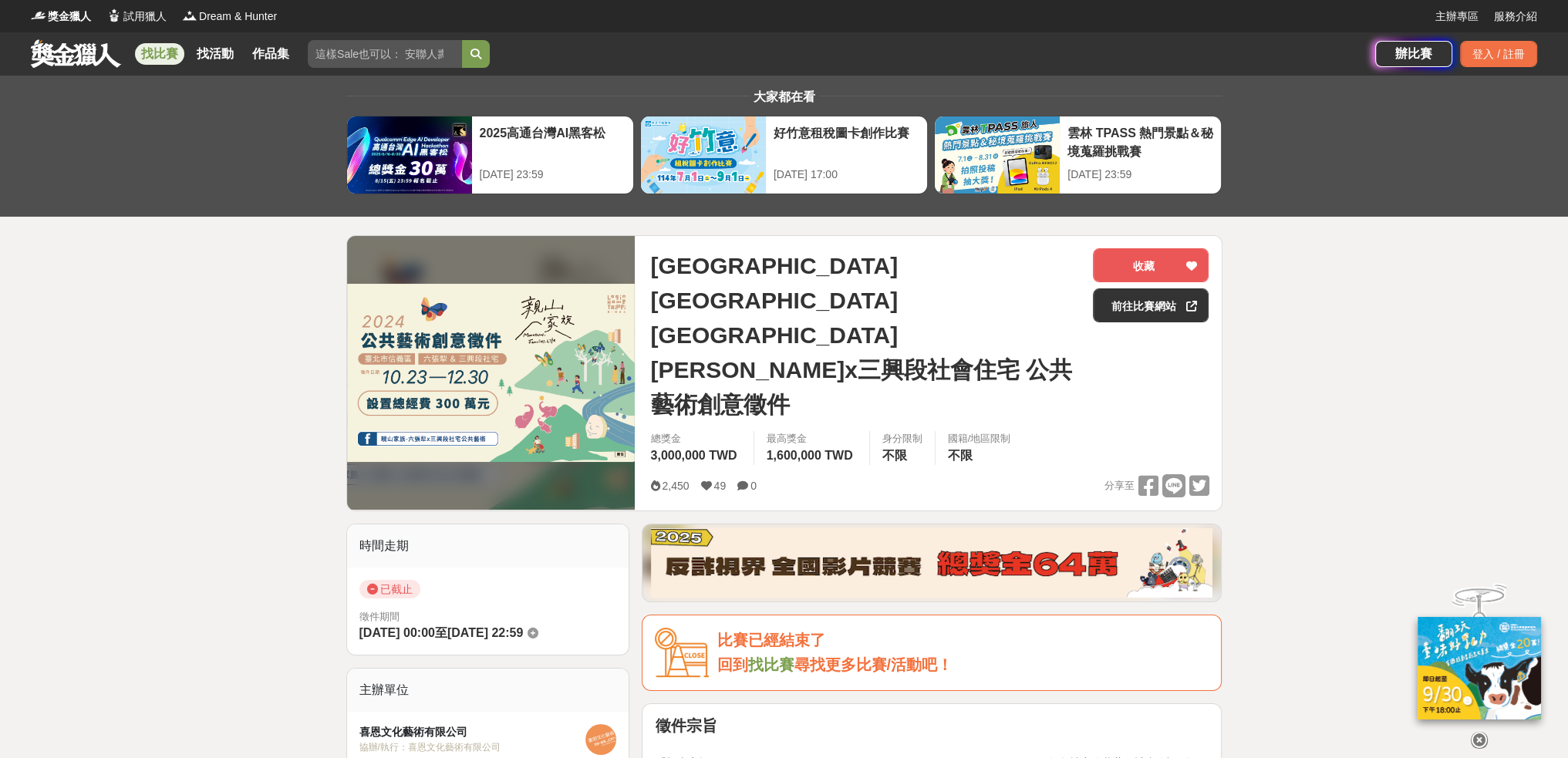
click at [161, 52] on link "找比賽" at bounding box center [160, 53] width 49 height 21
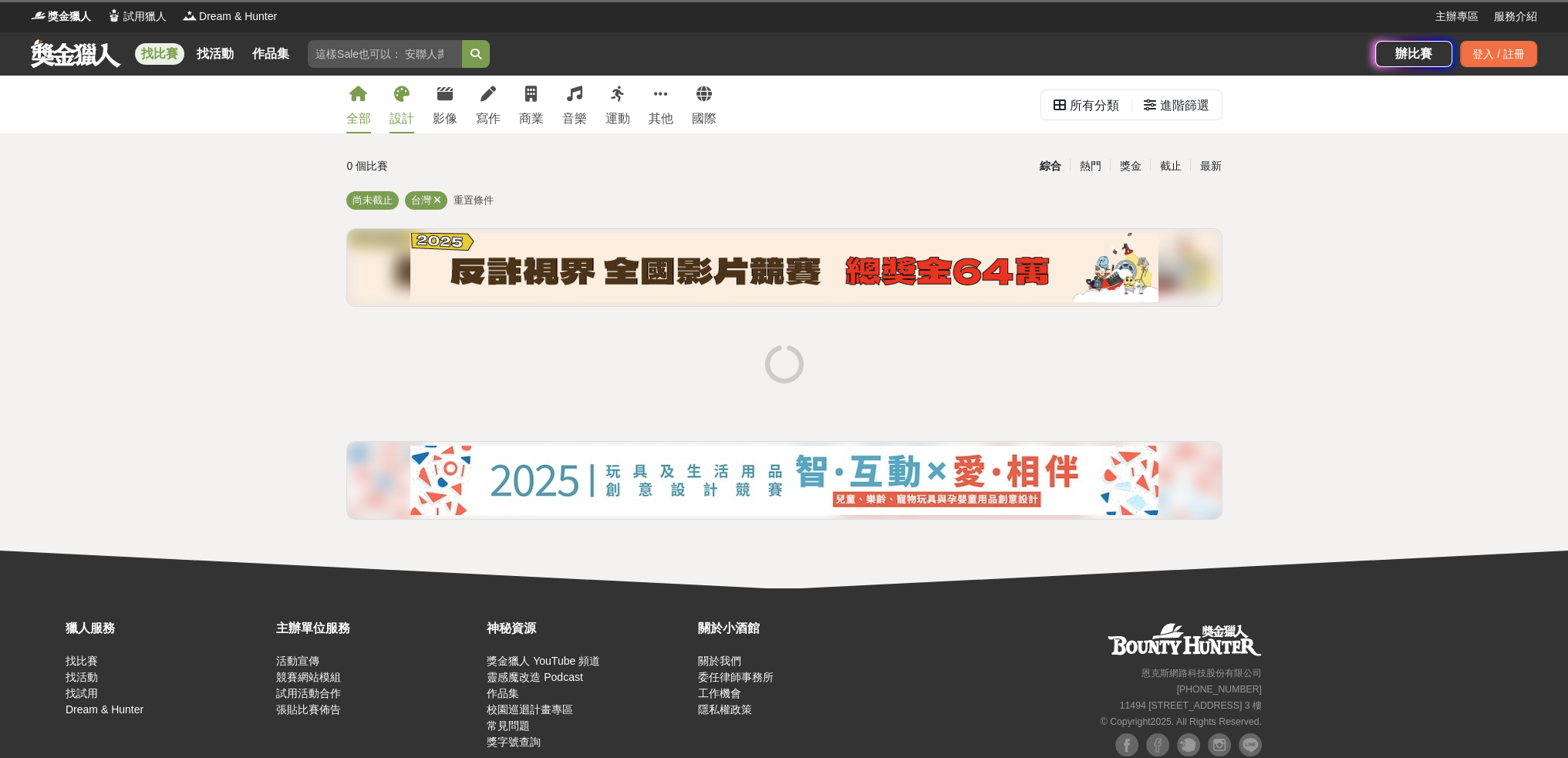
click at [402, 107] on link "設計" at bounding box center [402, 104] width 25 height 58
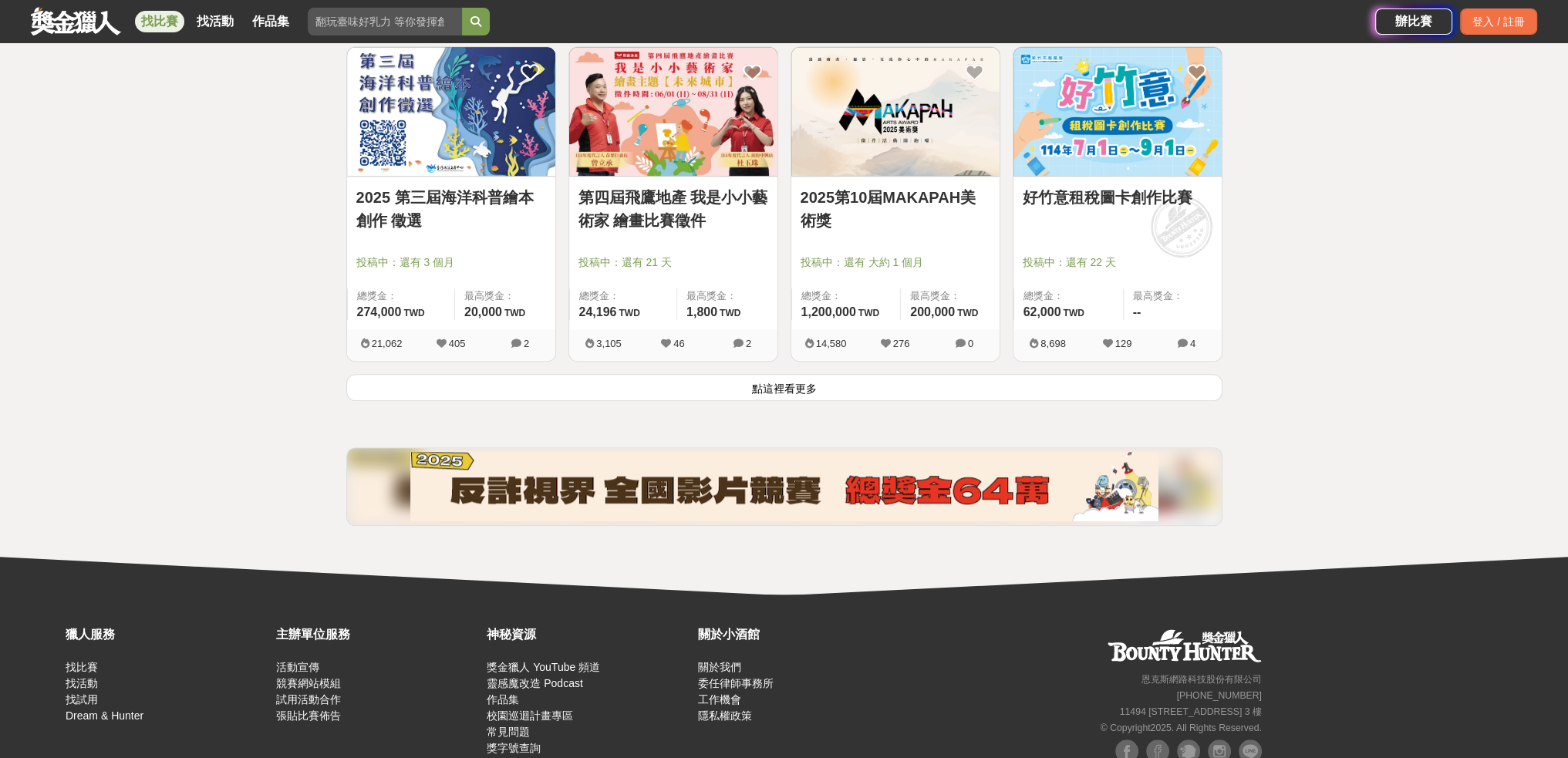
scroll to position [1774, 0]
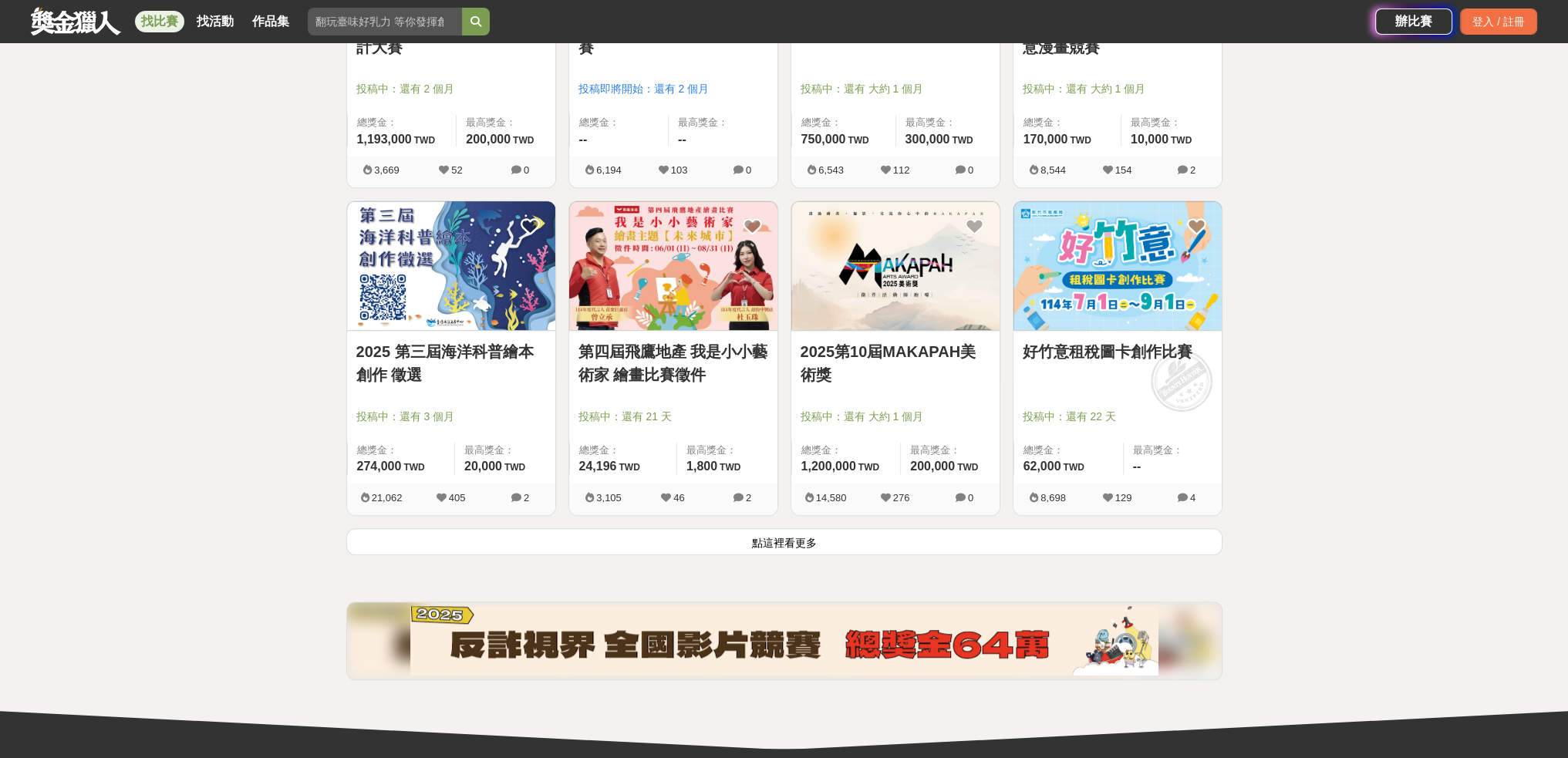
click at [821, 530] on button "點這裡看更多" at bounding box center [784, 542] width 876 height 27
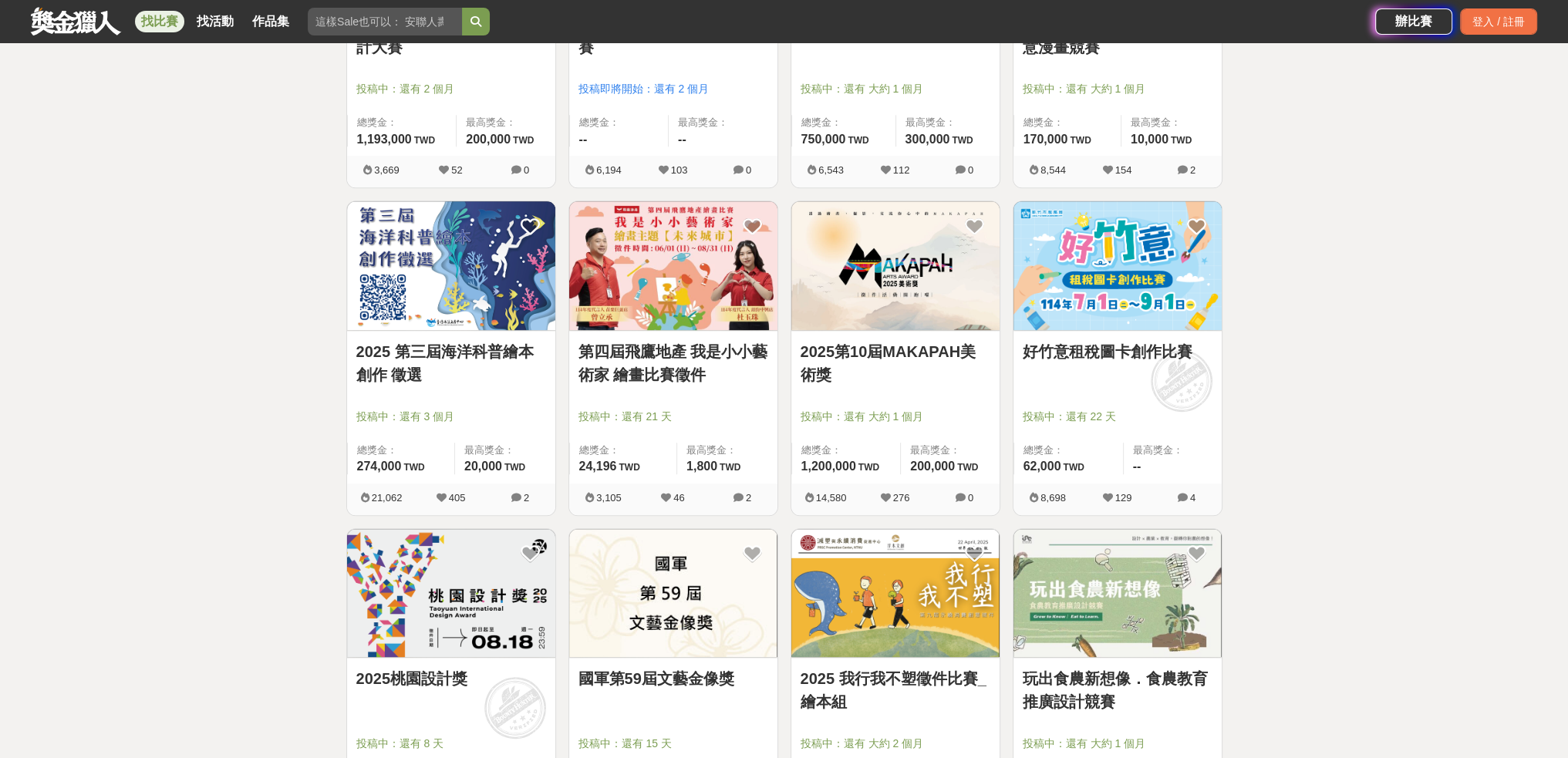
scroll to position [1851, 0]
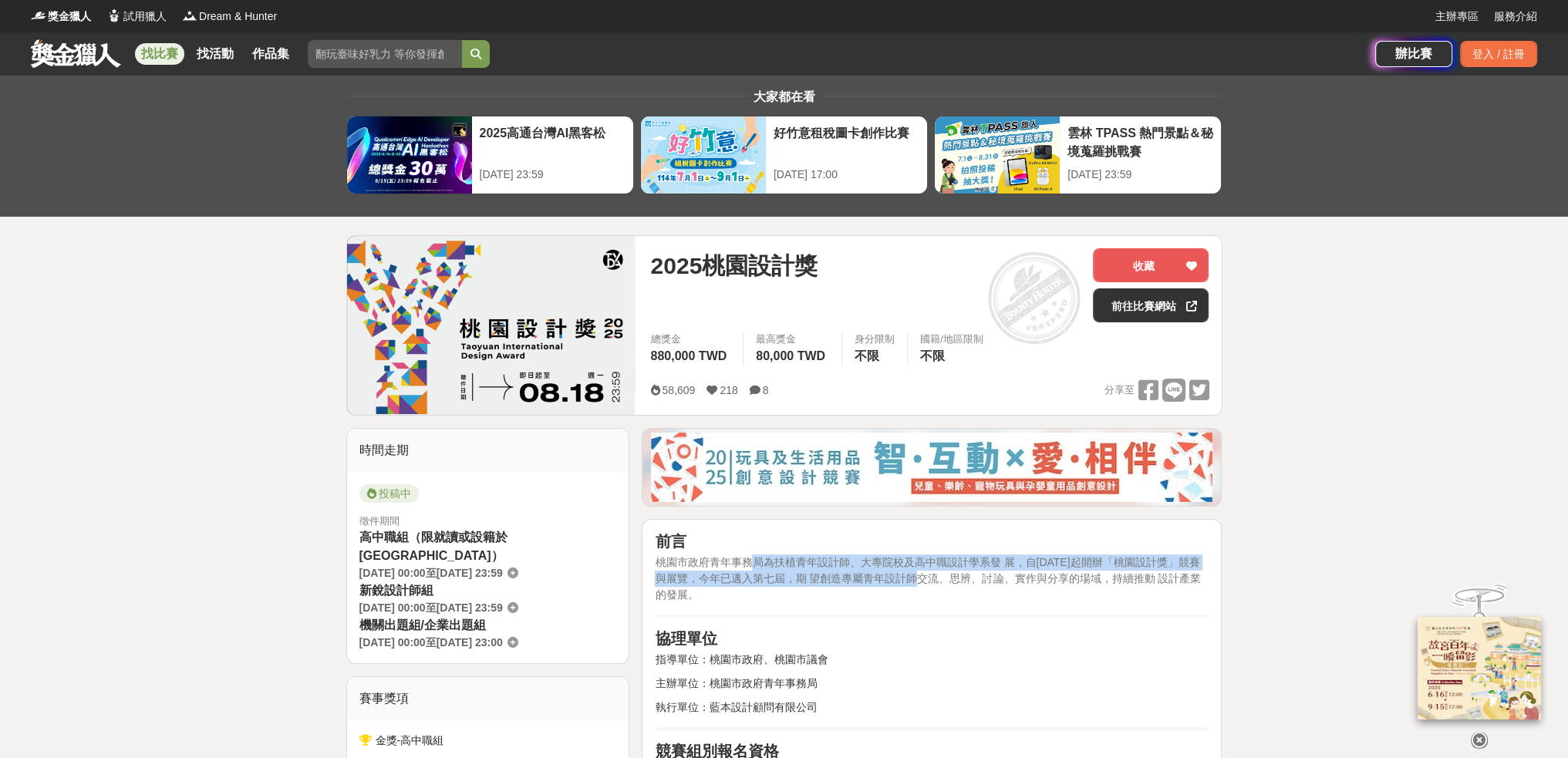
drag, startPoint x: 749, startPoint y: 562, endPoint x: 924, endPoint y: 580, distance: 175.9
click at [924, 580] on span "桃園市政府青年事務局為扶植青年設計師、大專院校及高中職設計學系發 展，自108年起開辦「桃園設計獎」競賽與展覽，今年已邁入第七屆，期 望創造專屬青年設計師交流…" at bounding box center [928, 578] width 546 height 45
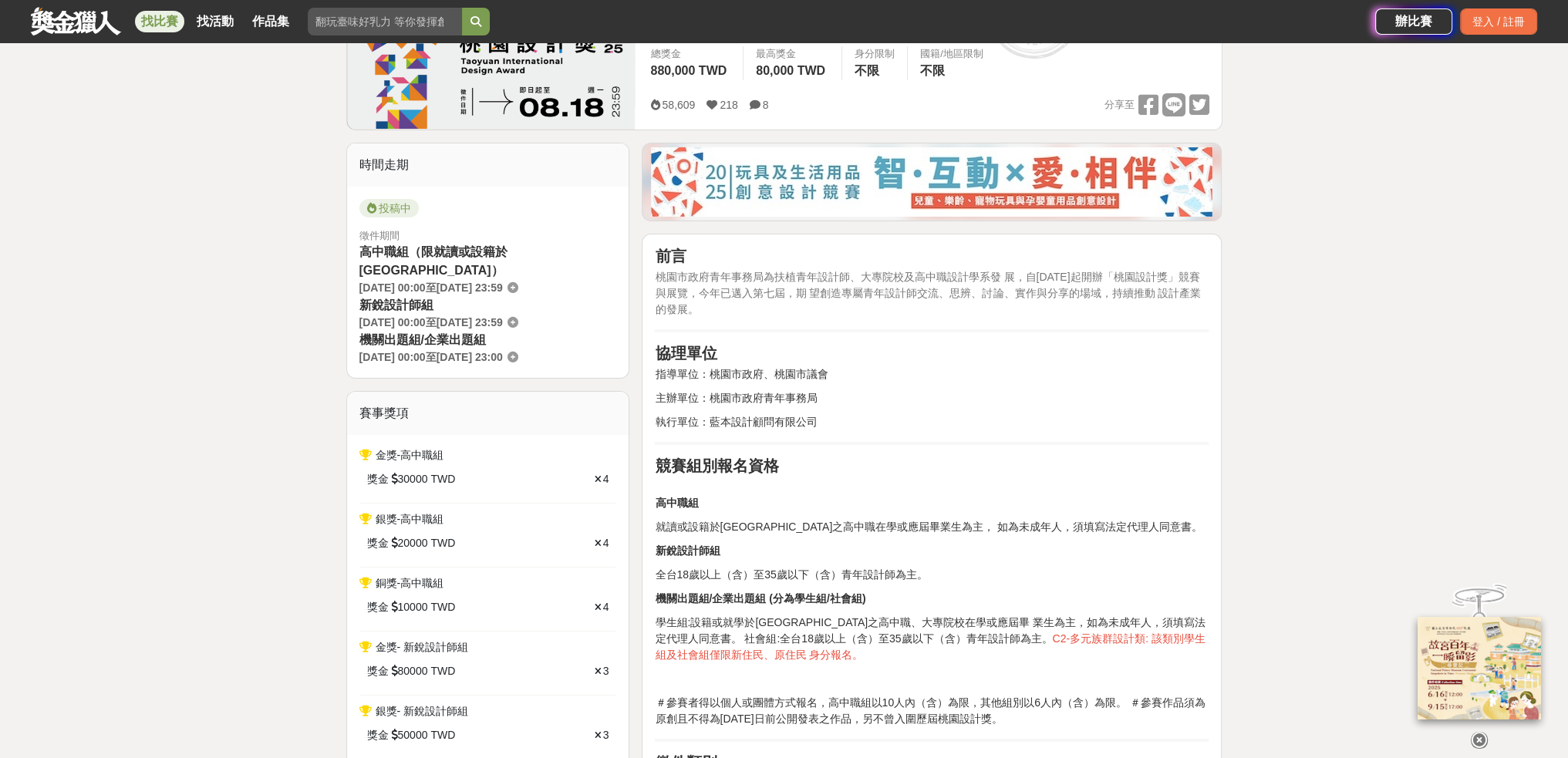
scroll to position [309, 0]
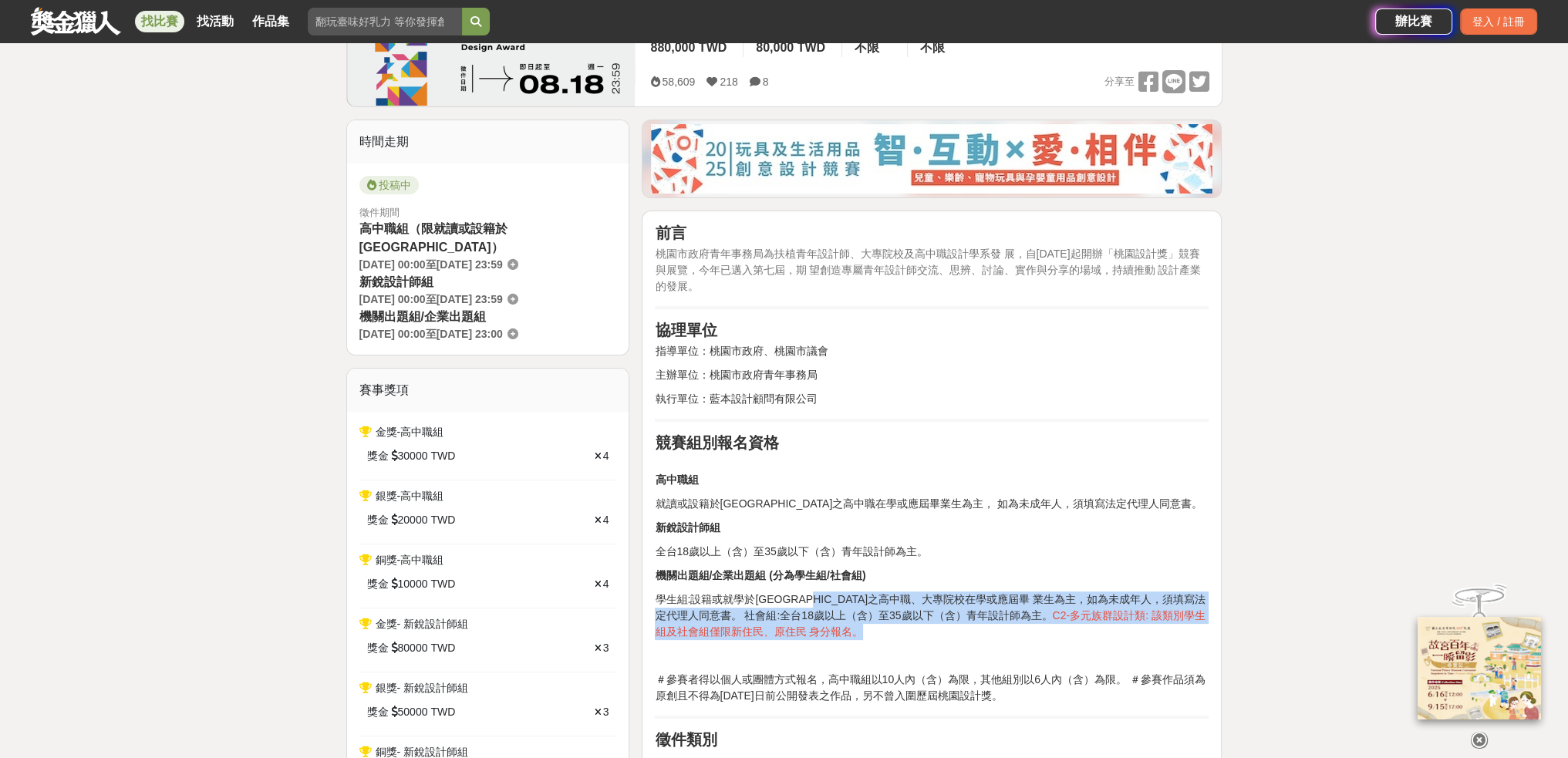
drag, startPoint x: 843, startPoint y: 600, endPoint x: 938, endPoint y: 624, distance: 98.0
click at [938, 624] on p "學生組:設籍或就學於桃園市之高中職、大專院校在學或應屆畢 業生為主，如為未成年人，須填寫法定代理人同意書。 社會組:全台18歲以上（含）至35歲以下（含）青年…" at bounding box center [932, 616] width 554 height 49
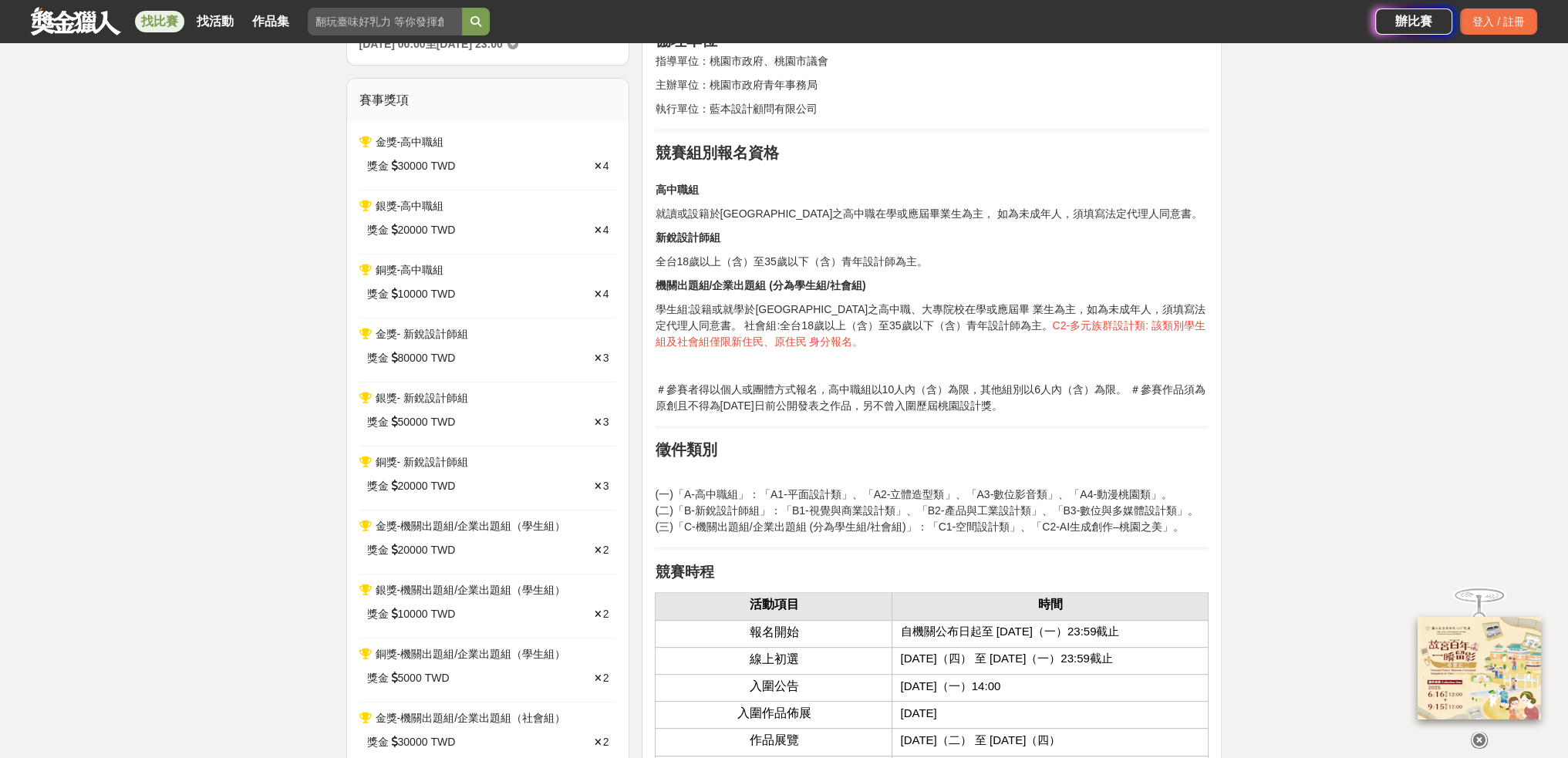
scroll to position [694, 0]
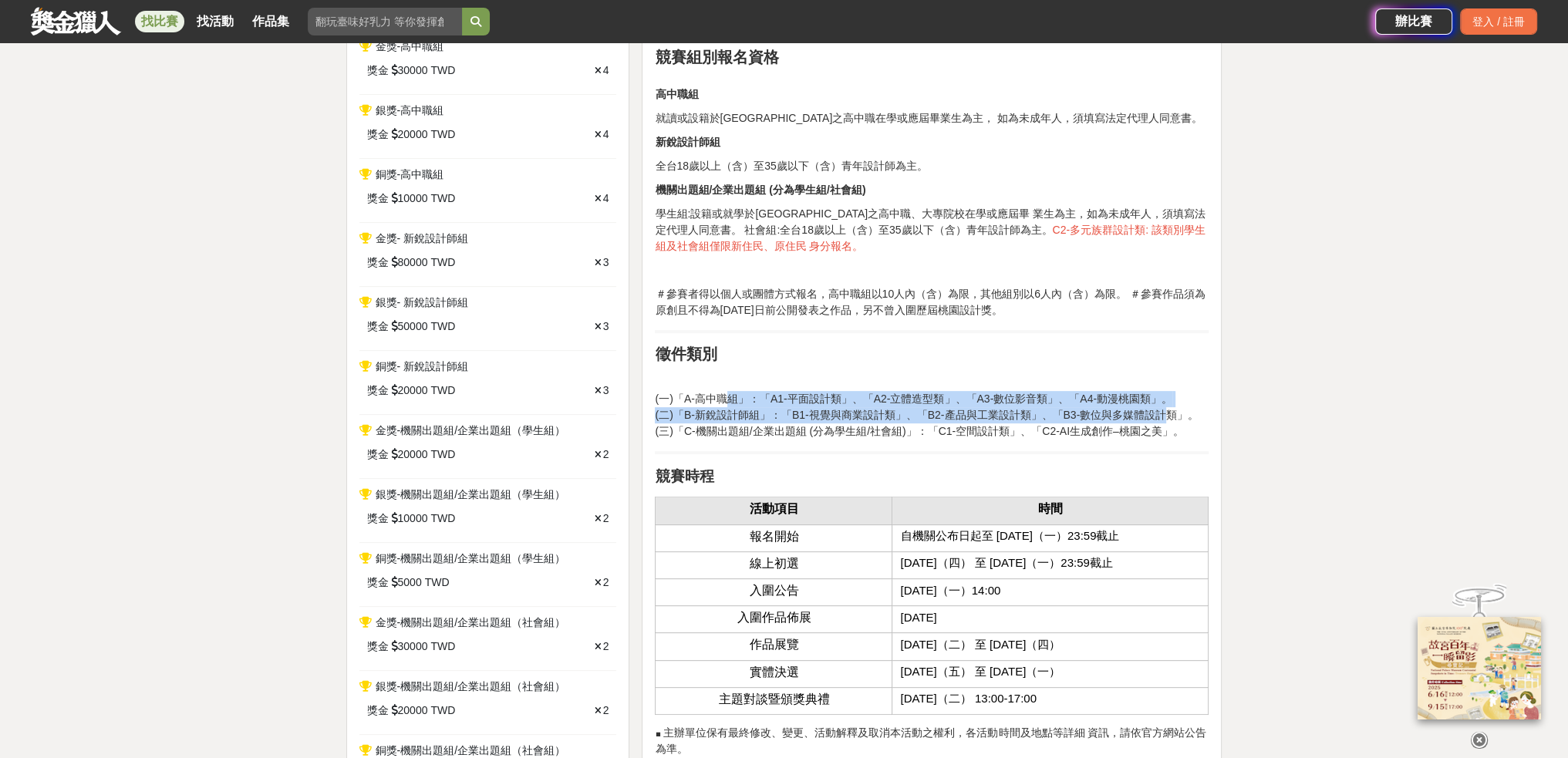
drag, startPoint x: 724, startPoint y: 397, endPoint x: 1138, endPoint y: 415, distance: 414.4
click at [1138, 415] on p "(一)「A-高中職組」：「A1-平面設計類」、「A2-立體造型類」、「A3-數位影音類」、「A4-動漫桃園類」。 (二)「B-新銳設計師組」：「B1-視覺與商…" at bounding box center [932, 415] width 554 height 49
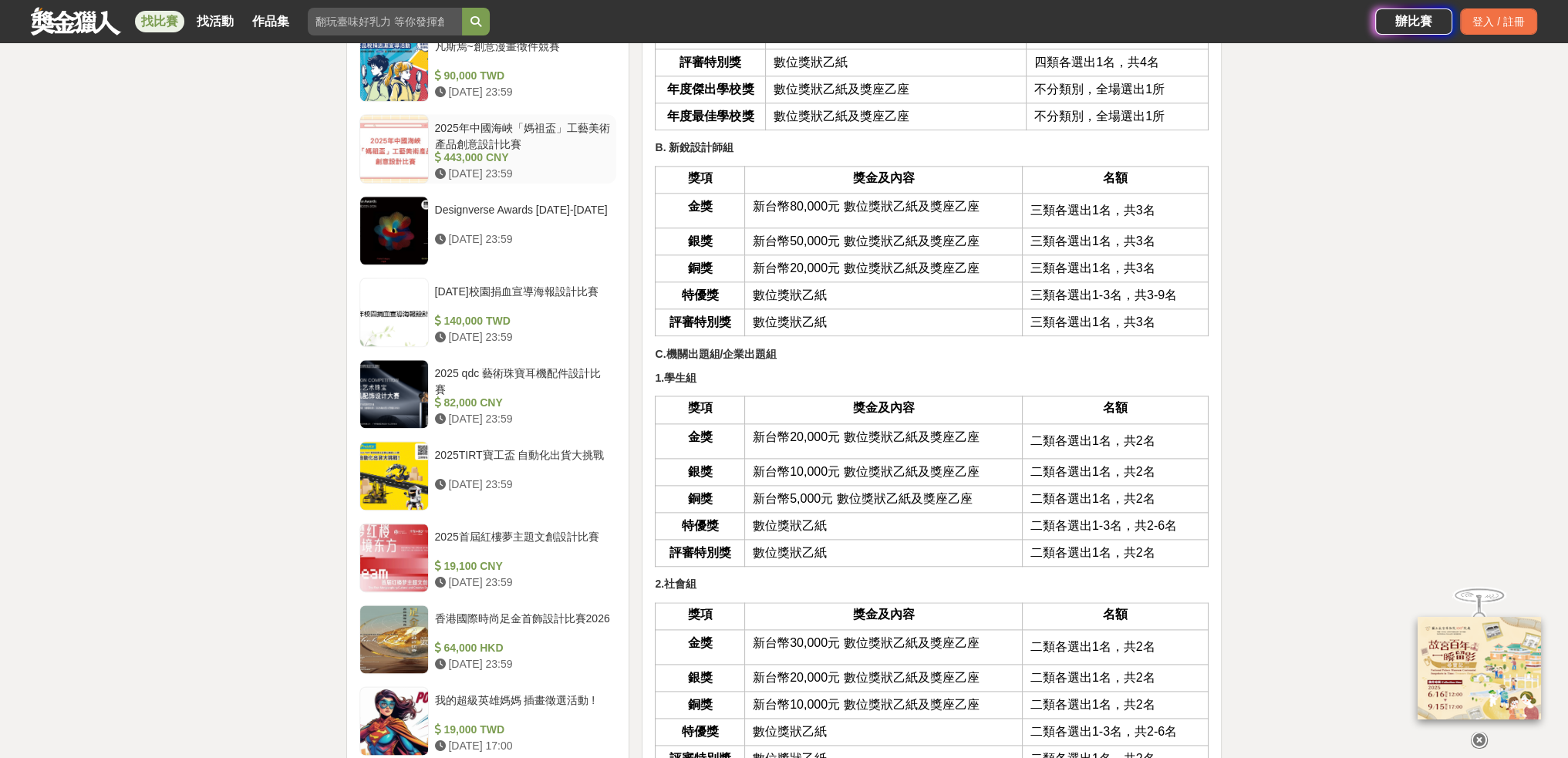
scroll to position [2777, 0]
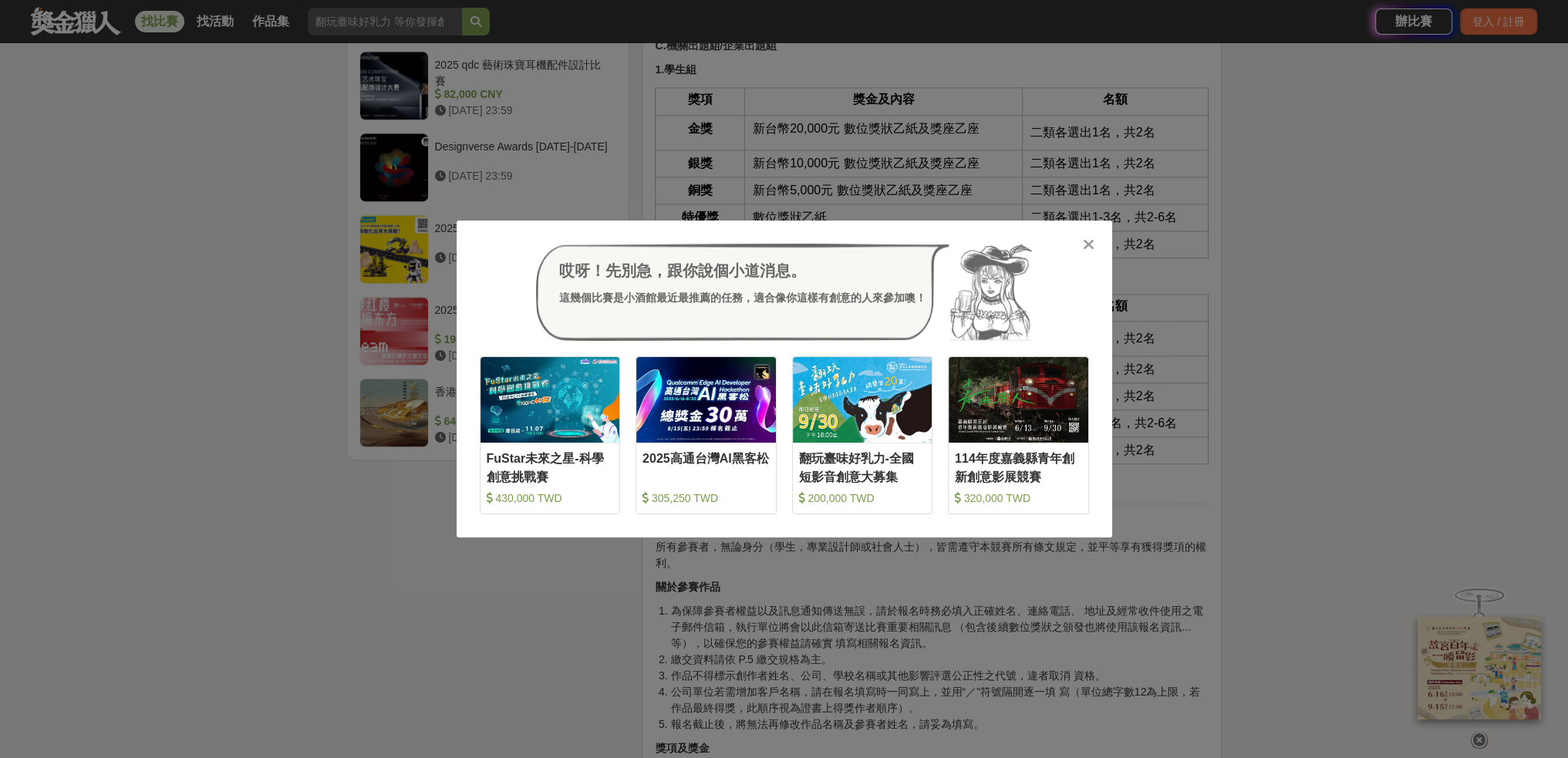
click at [1088, 251] on icon at bounding box center [1088, 244] width 12 height 15
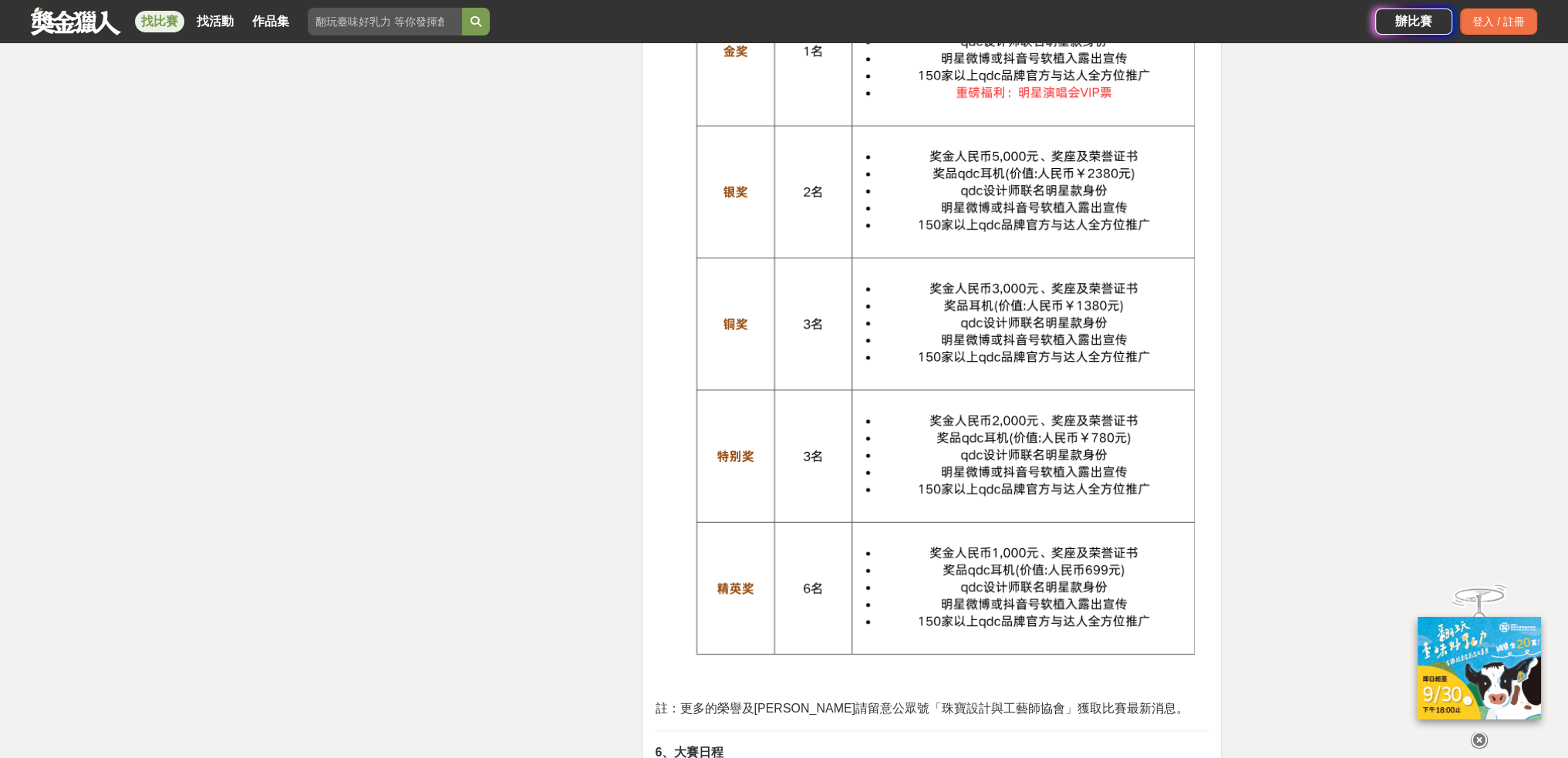
scroll to position [3625, 0]
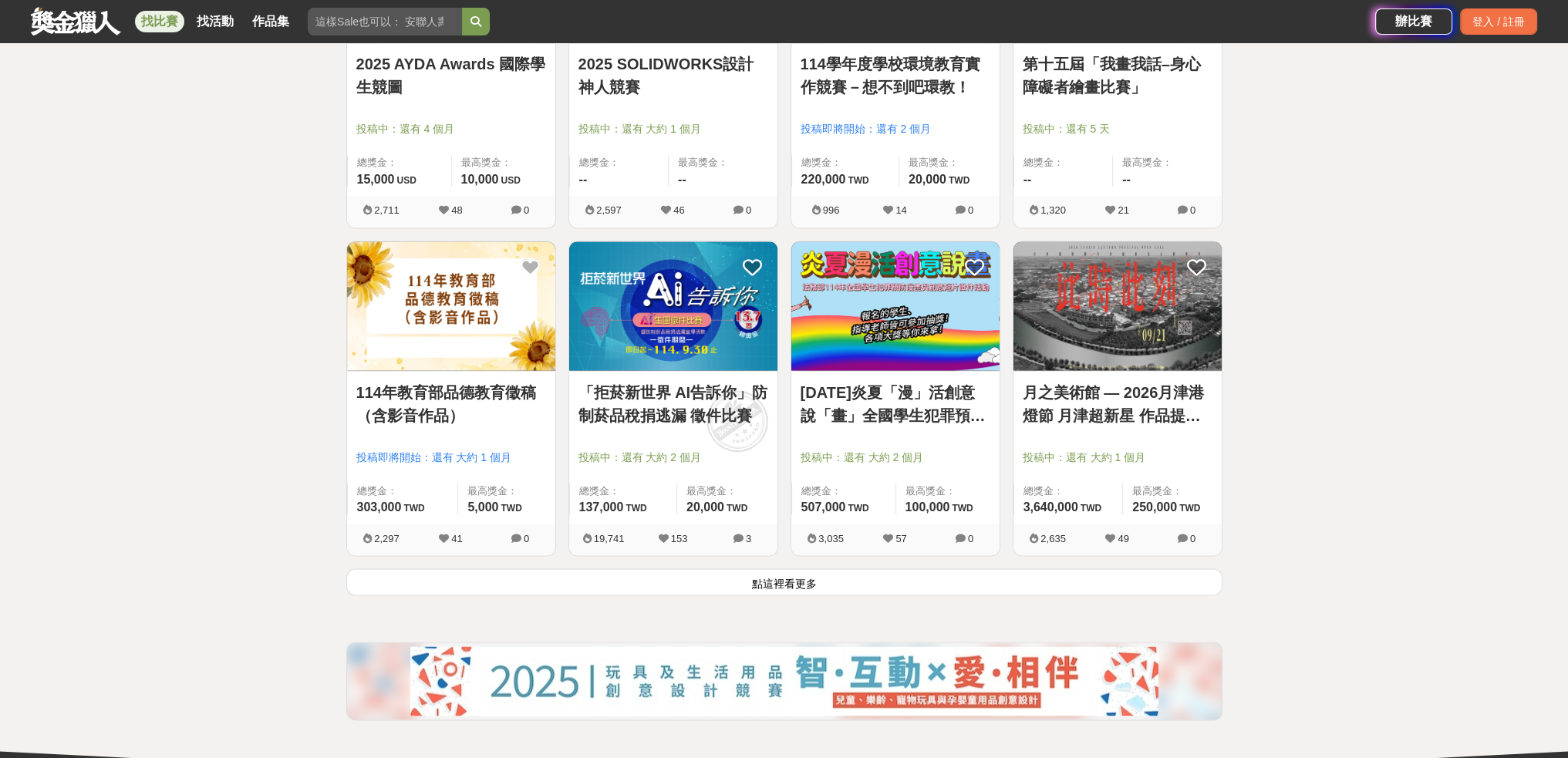
scroll to position [3702, 0]
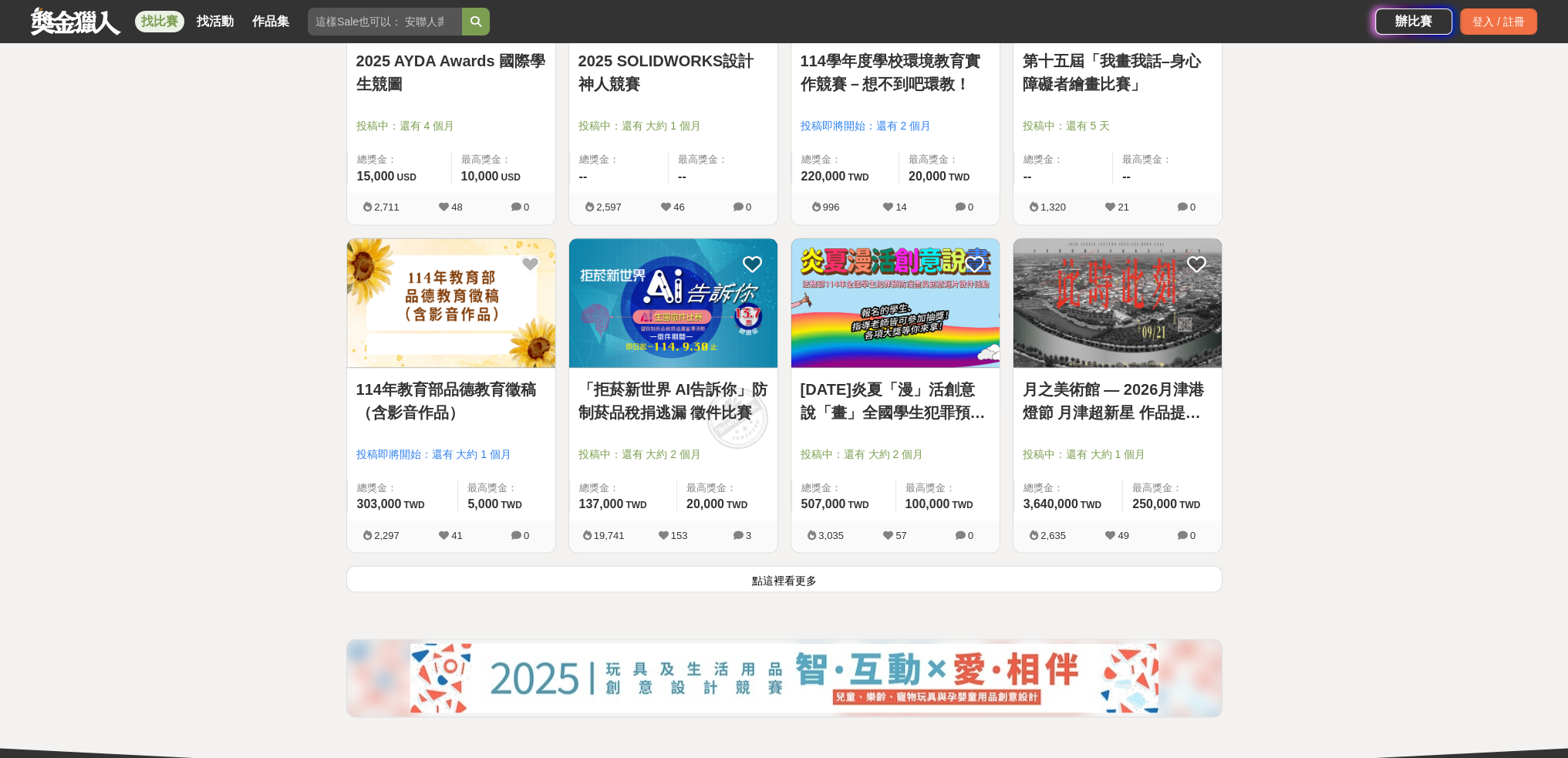
click at [781, 582] on button "點這裡看更多" at bounding box center [784, 579] width 876 height 27
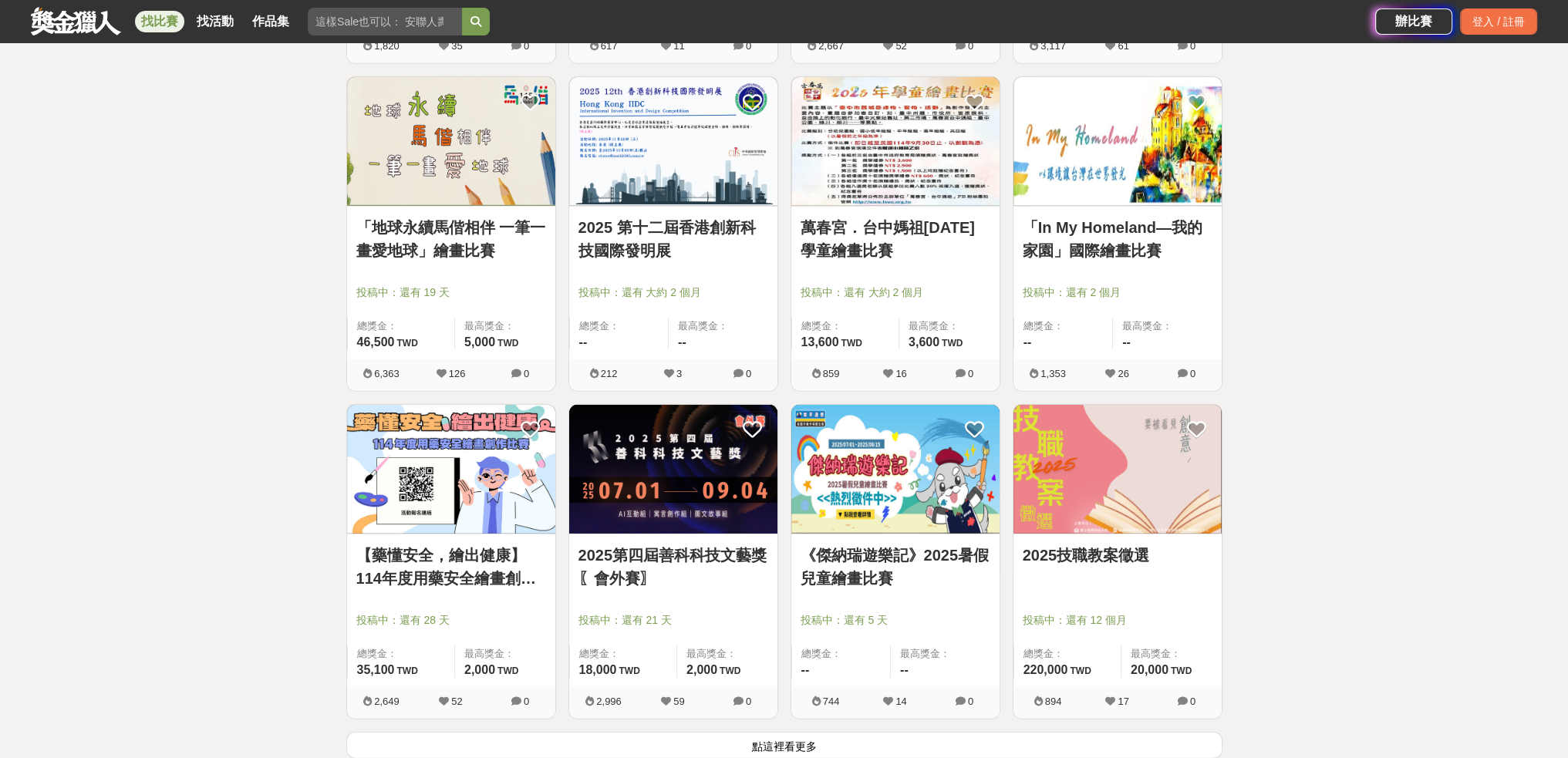
scroll to position [5553, 0]
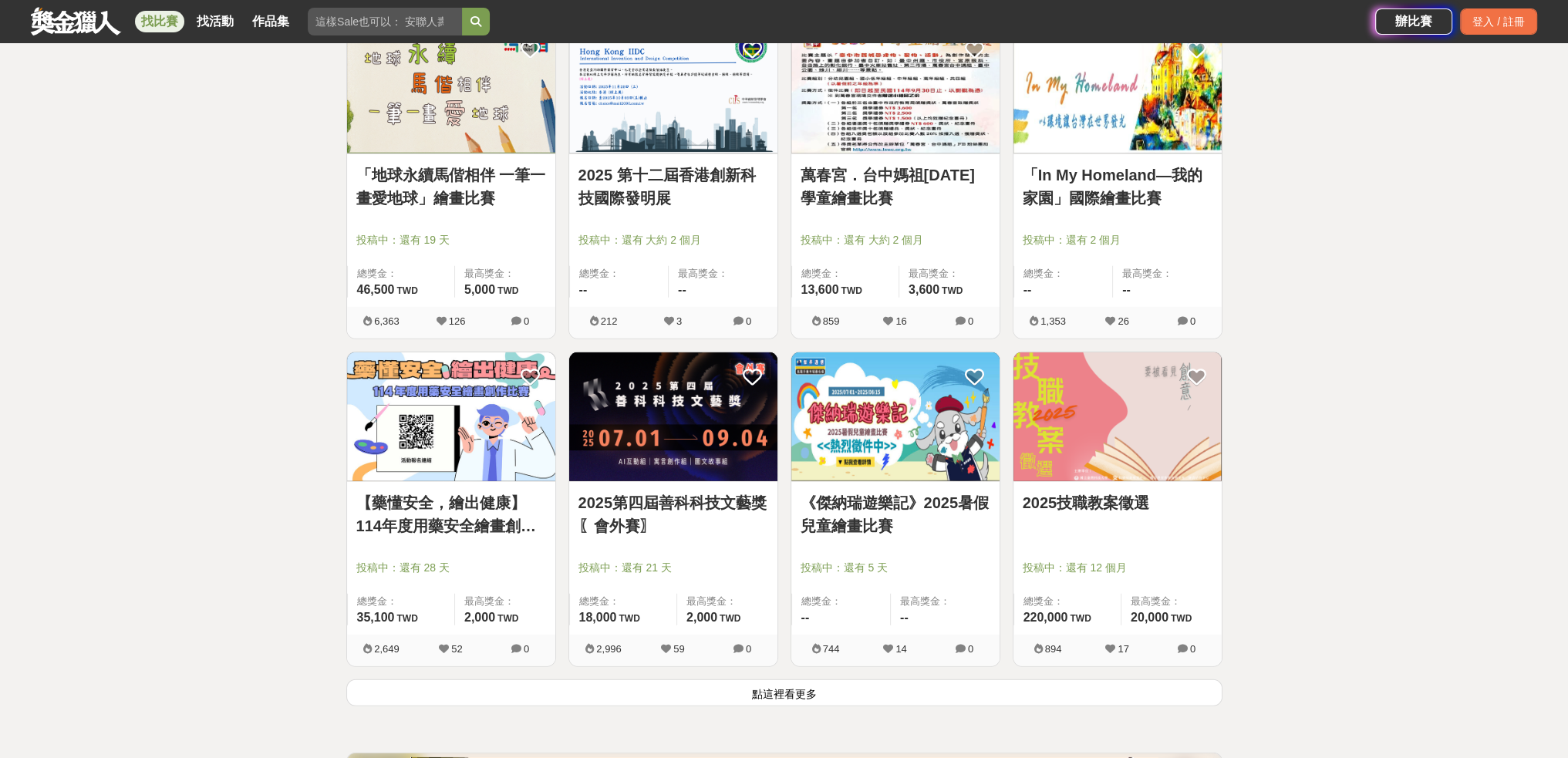
click at [765, 690] on button "點這裡看更多" at bounding box center [784, 693] width 876 height 27
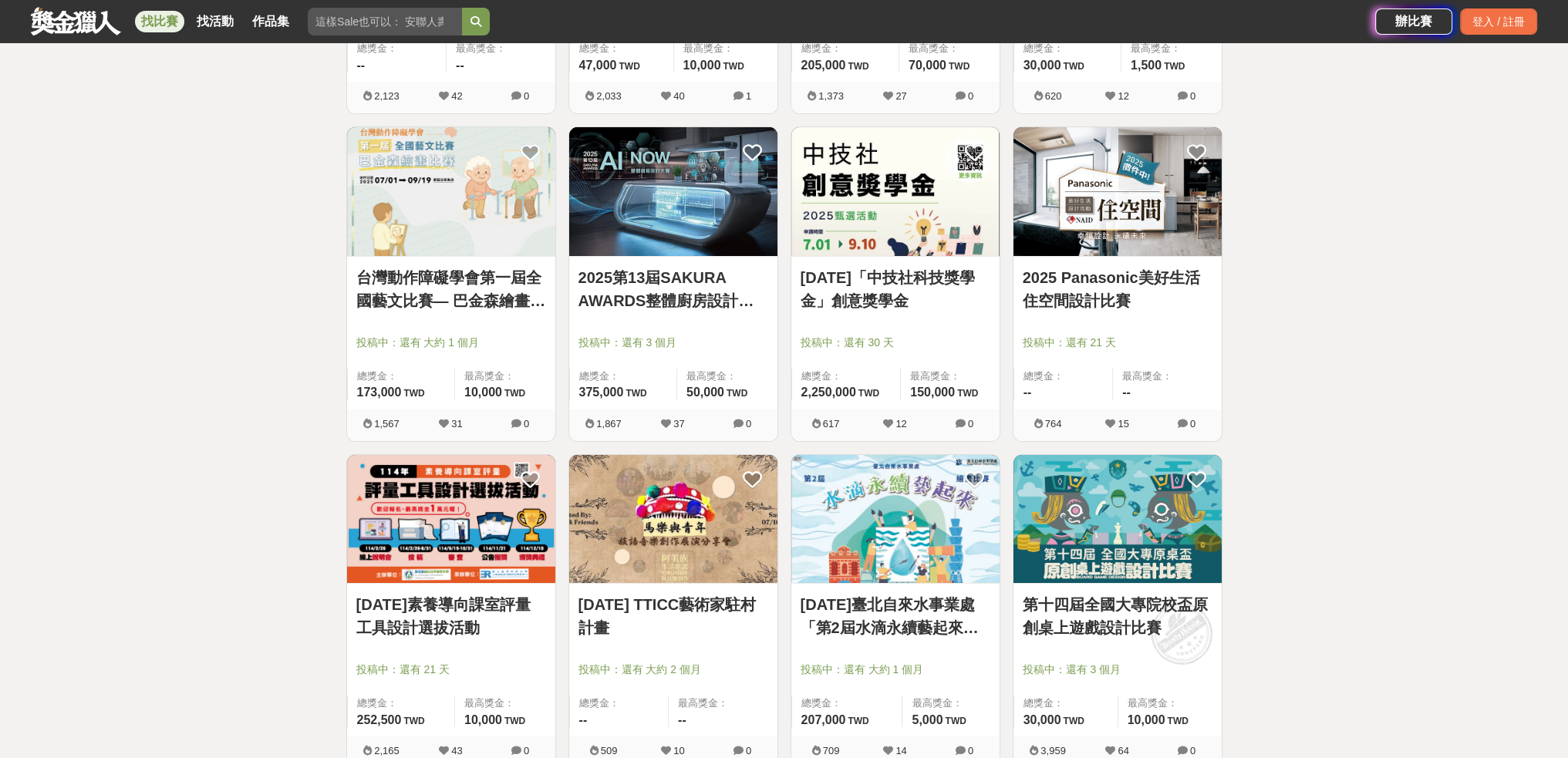
scroll to position [7558, 0]
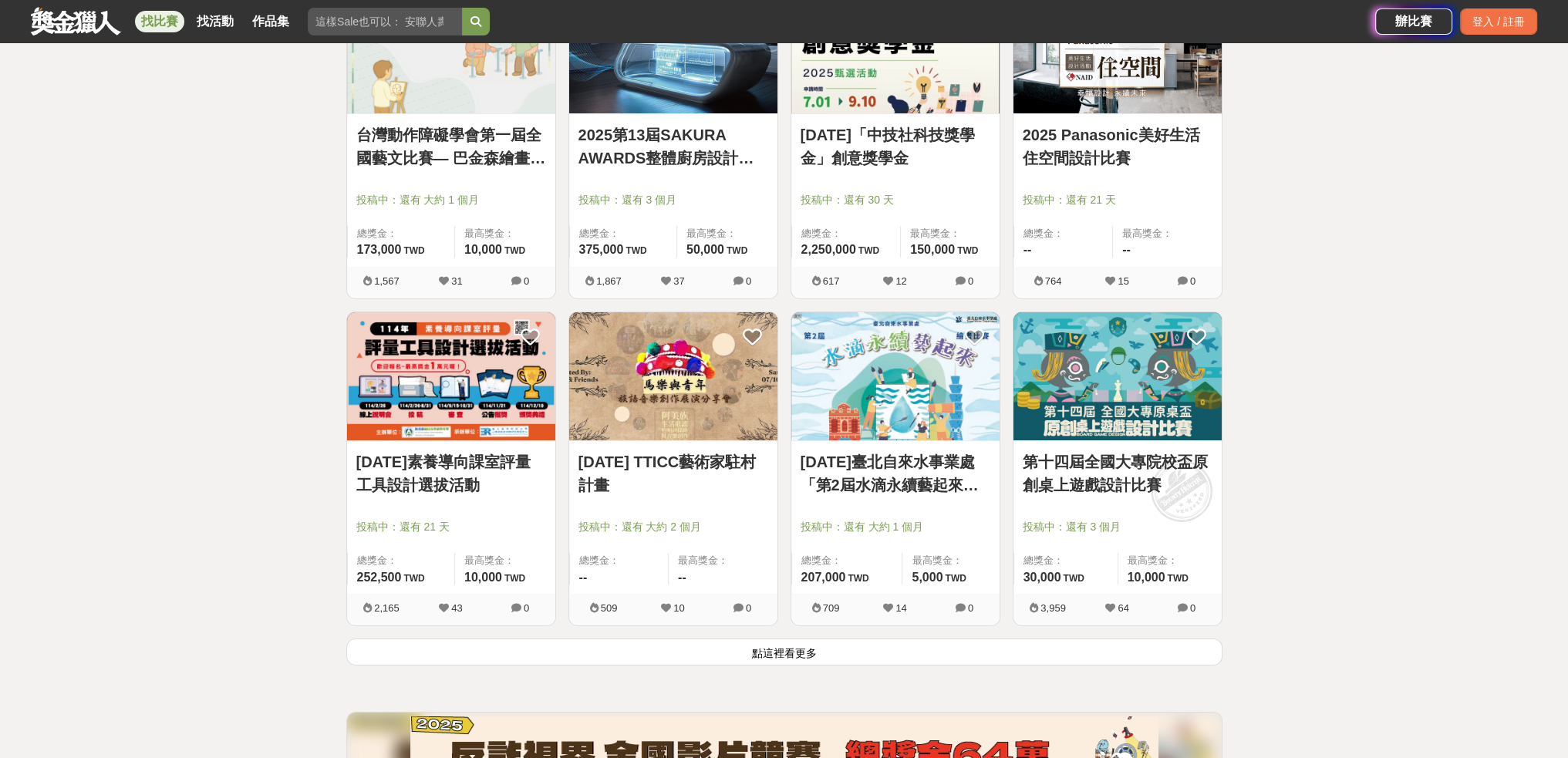
click at [719, 653] on button "點這裡看更多" at bounding box center [784, 652] width 876 height 27
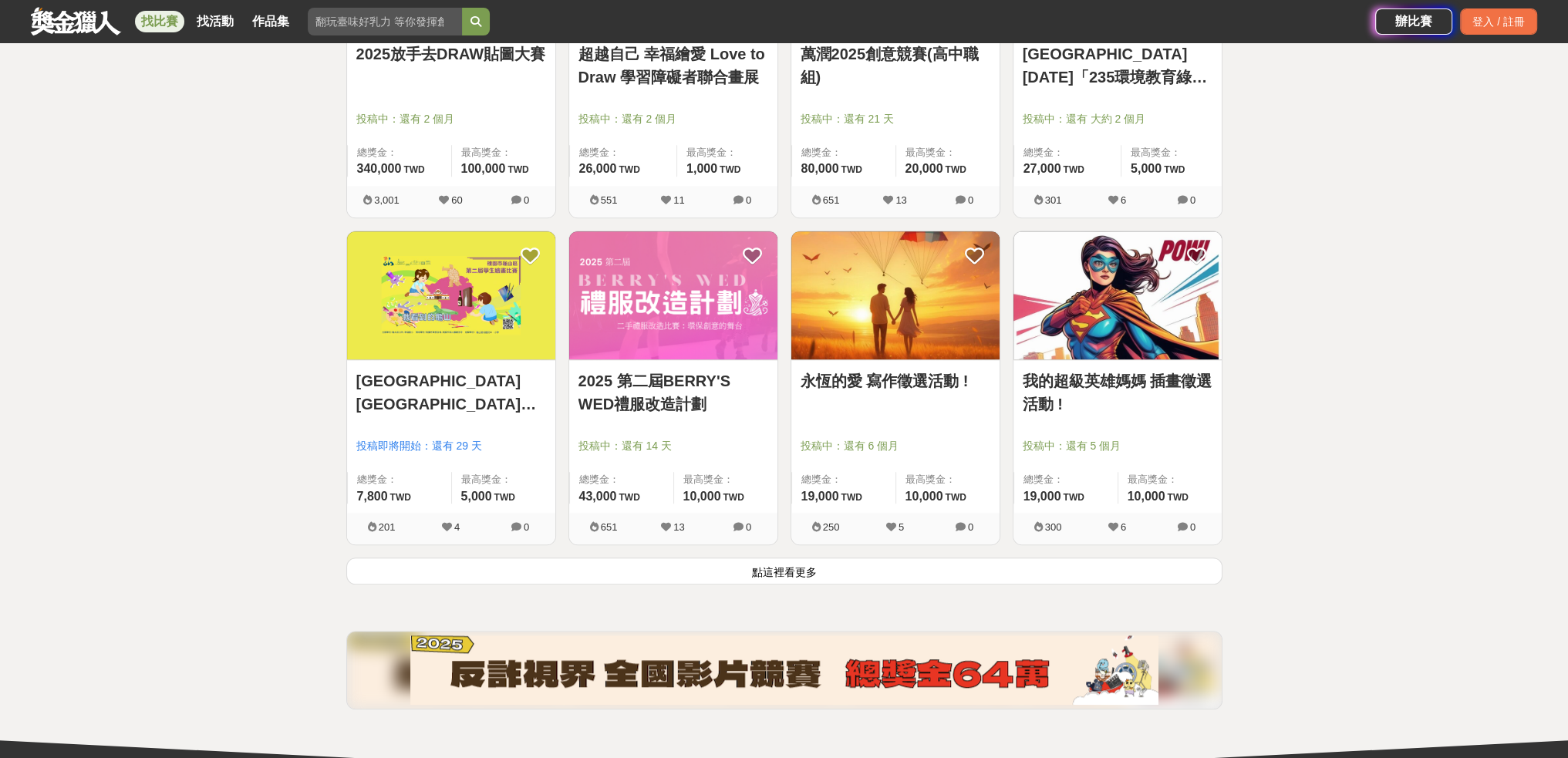
scroll to position [9717, 0]
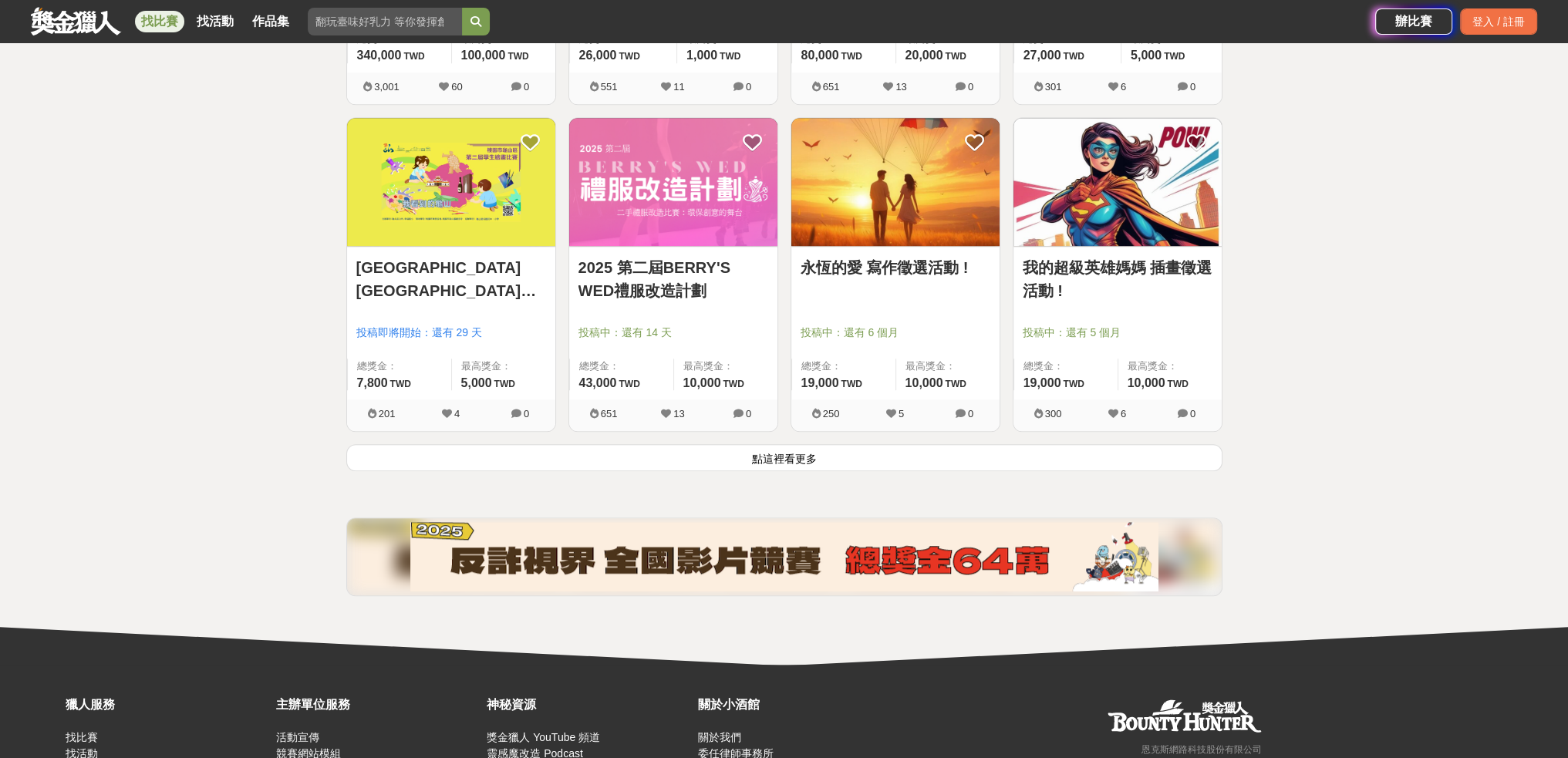
click at [711, 461] on button "點這裡看更多" at bounding box center [784, 458] width 876 height 27
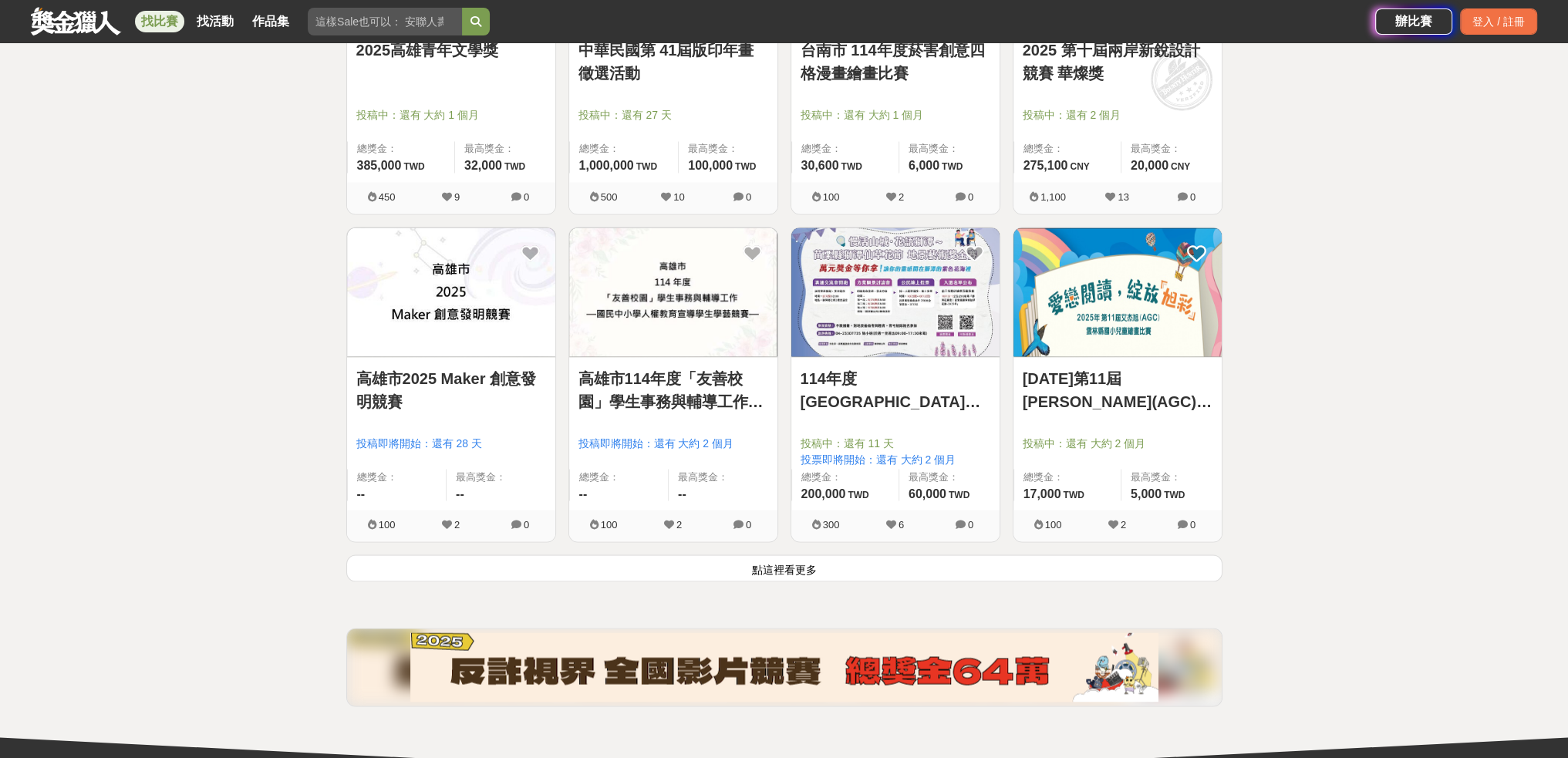
scroll to position [11670, 0]
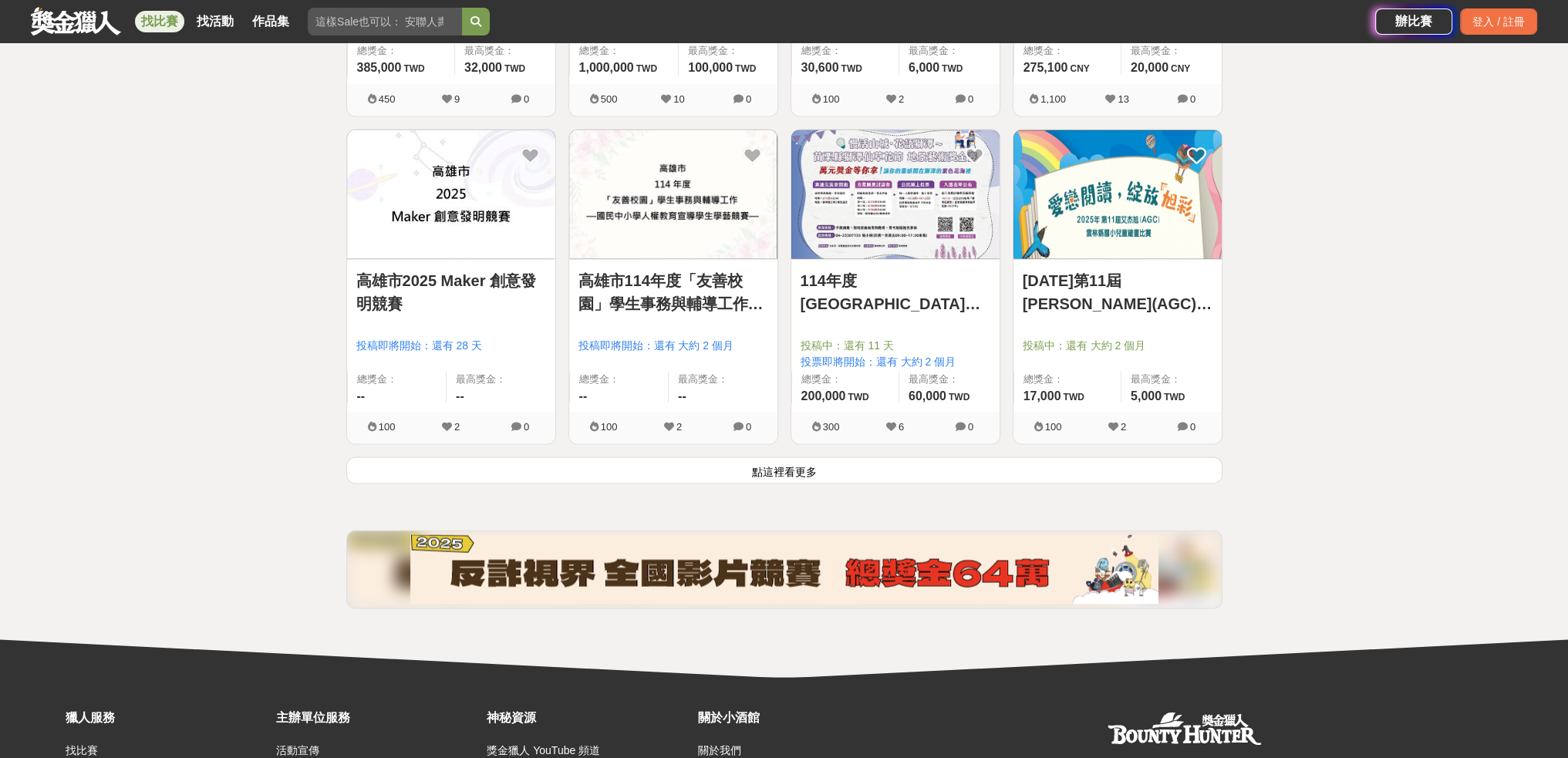
click at [803, 458] on button "點這裡看更多" at bounding box center [784, 470] width 876 height 27
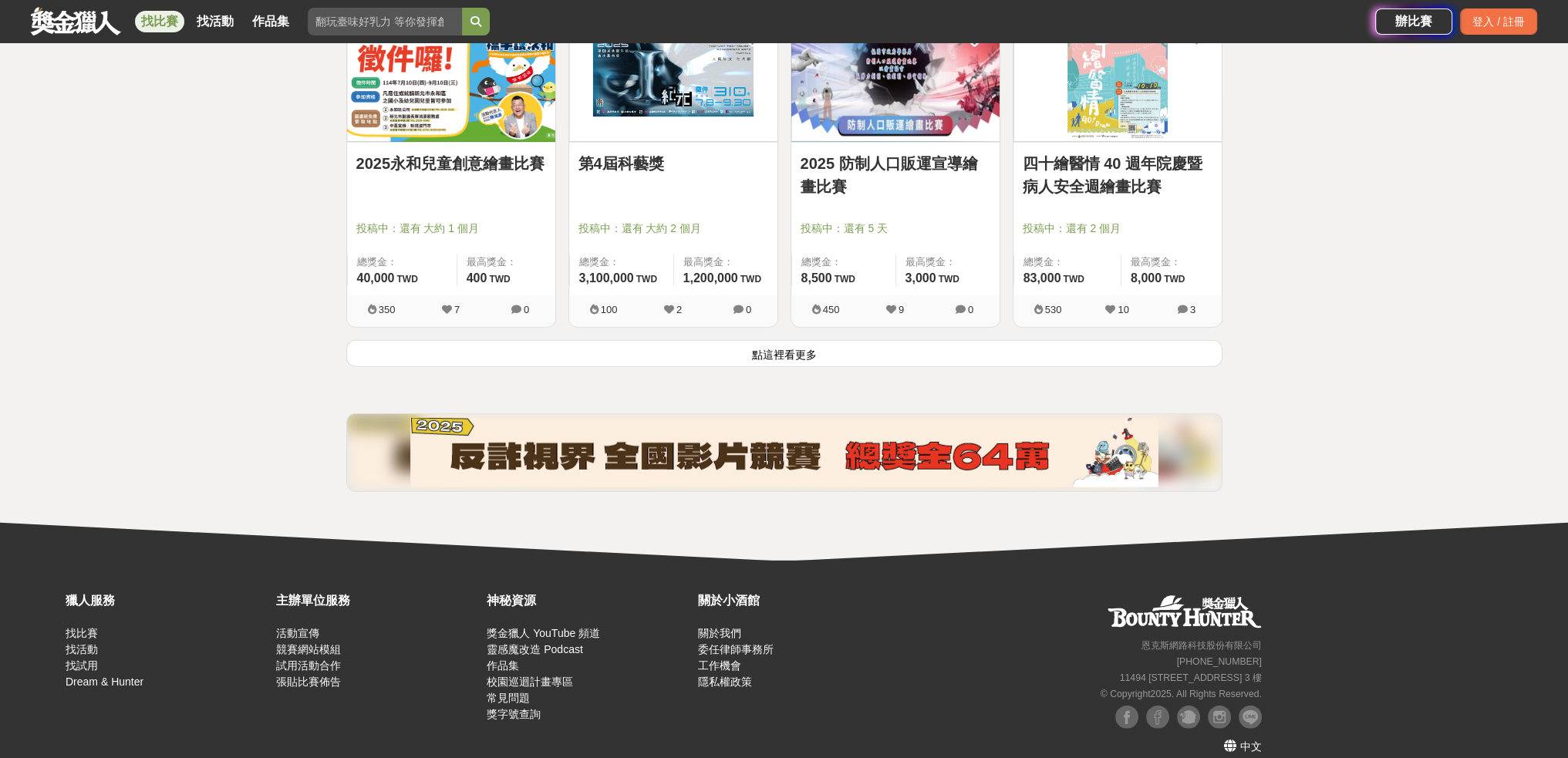
scroll to position [13752, 0]
click at [604, 340] on button "點這裡看更多" at bounding box center [784, 353] width 876 height 27
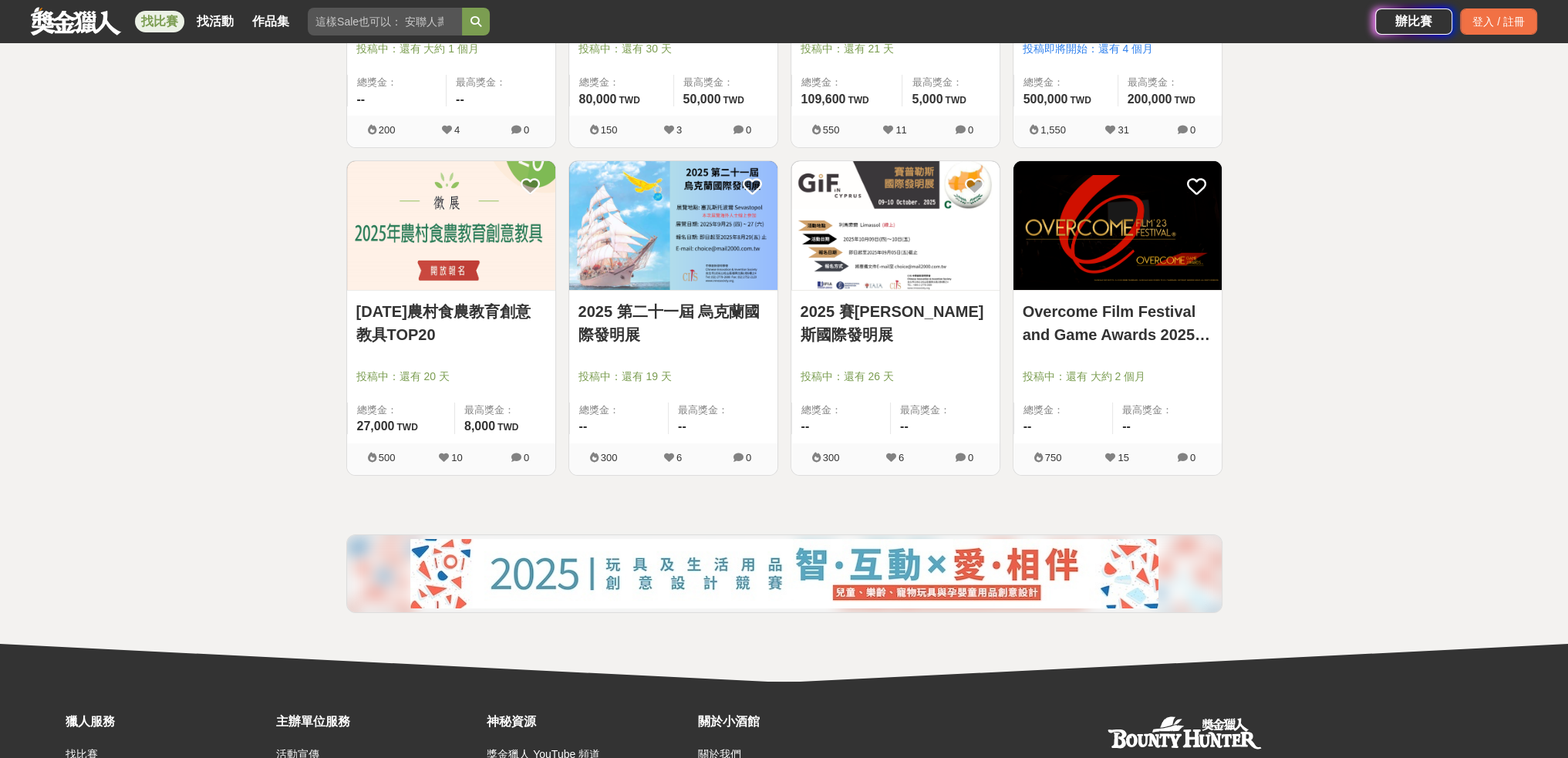
scroll to position [15680, 0]
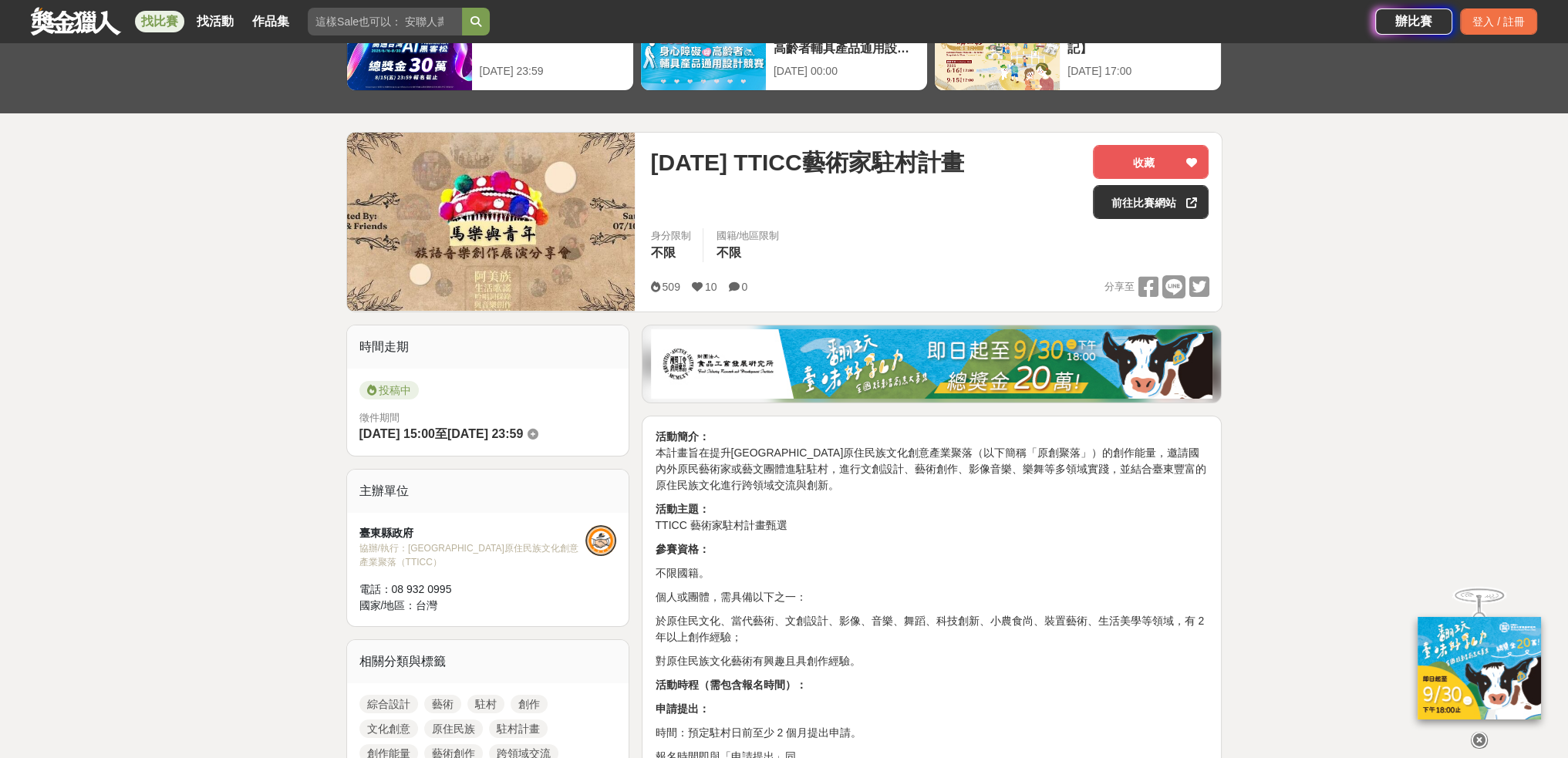
scroll to position [386, 0]
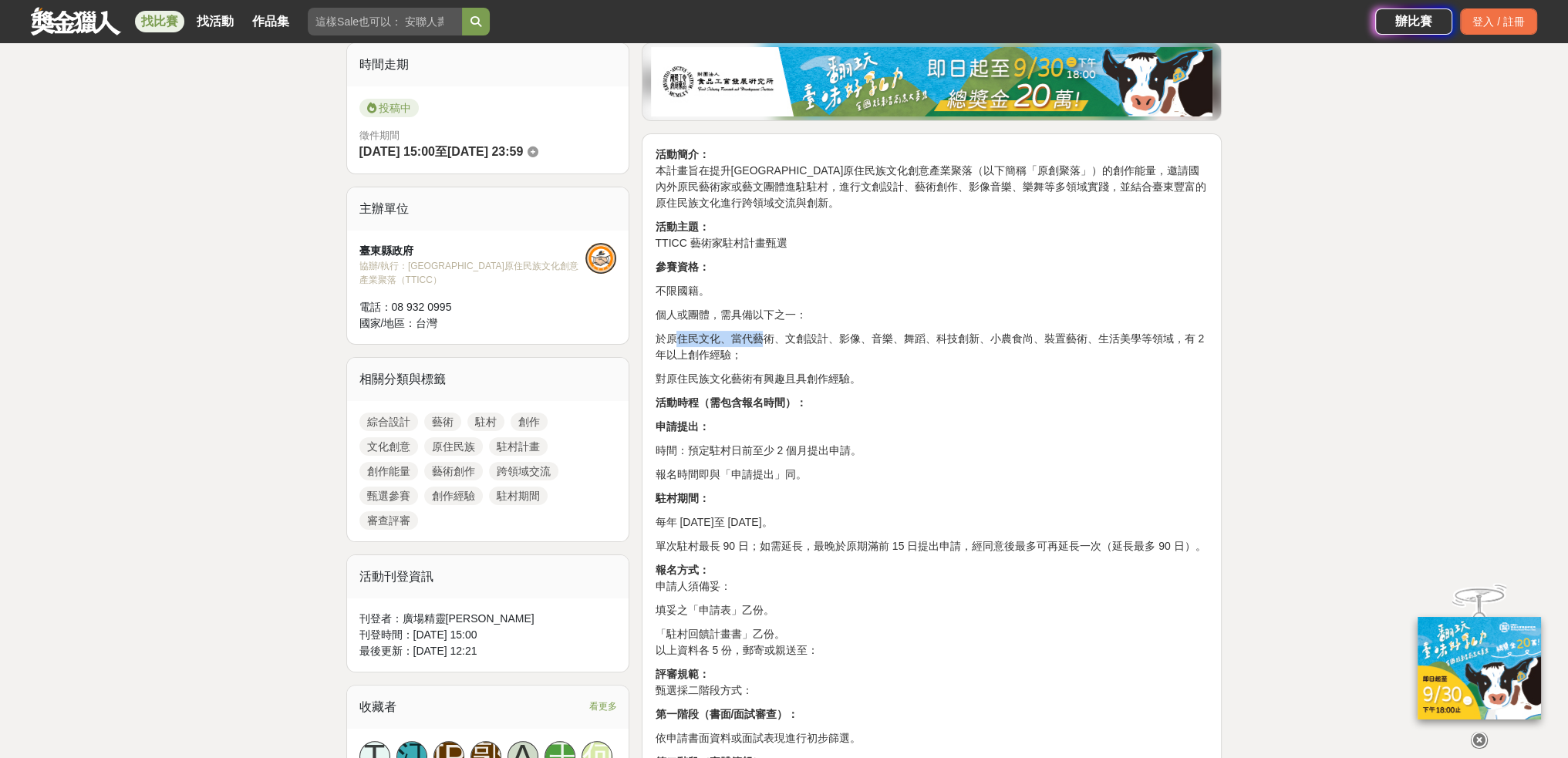
drag, startPoint x: 677, startPoint y: 339, endPoint x: 759, endPoint y: 336, distance: 82.1
click at [759, 336] on p "於原住民文化、當代藝術、文創設計、影像、音樂、舞蹈、科技創新、小農食尚、裝置藝術、生活美學等領域，有 2 年以上創作經驗；" at bounding box center [932, 347] width 554 height 33
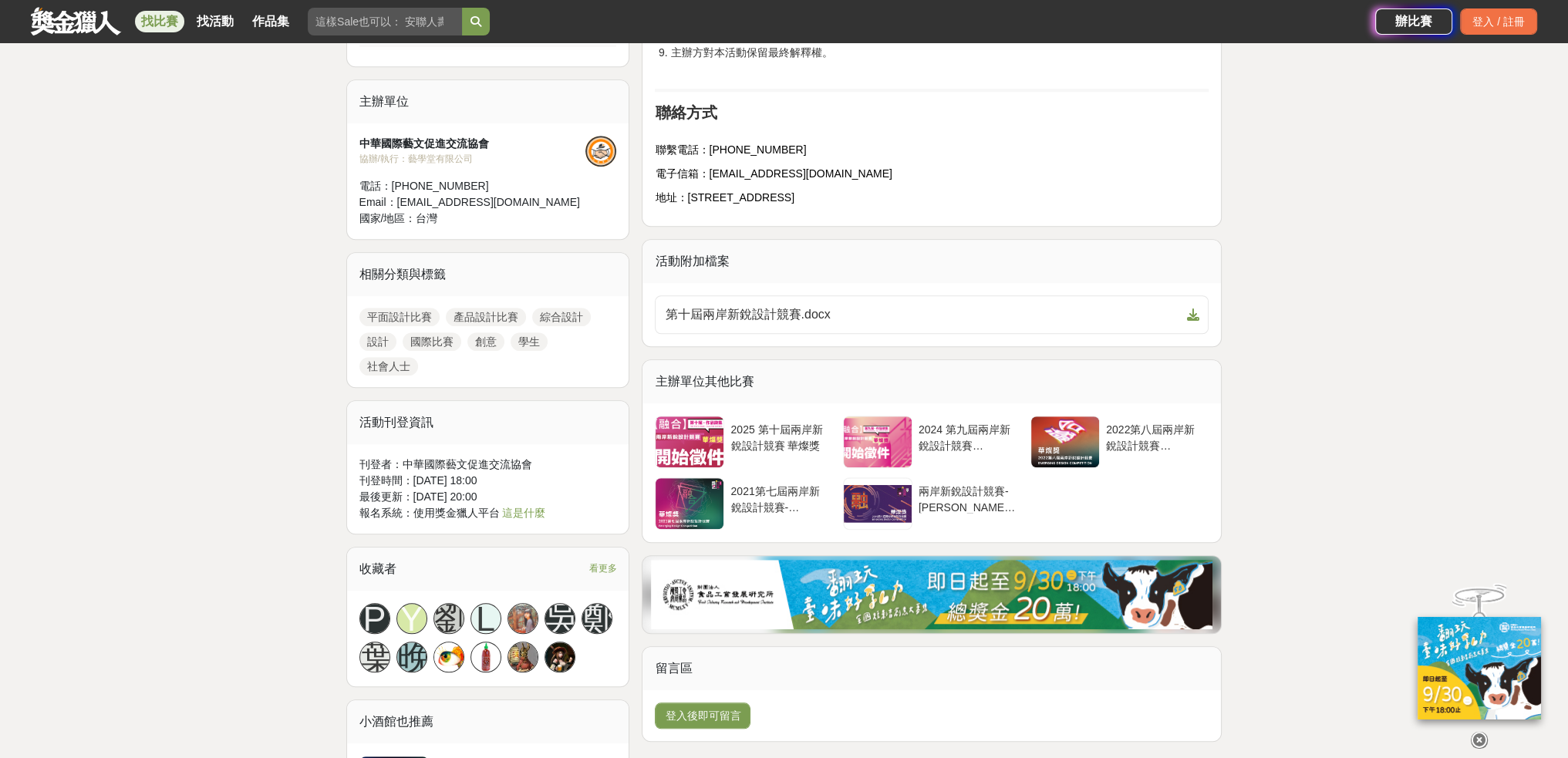
scroll to position [1619, 0]
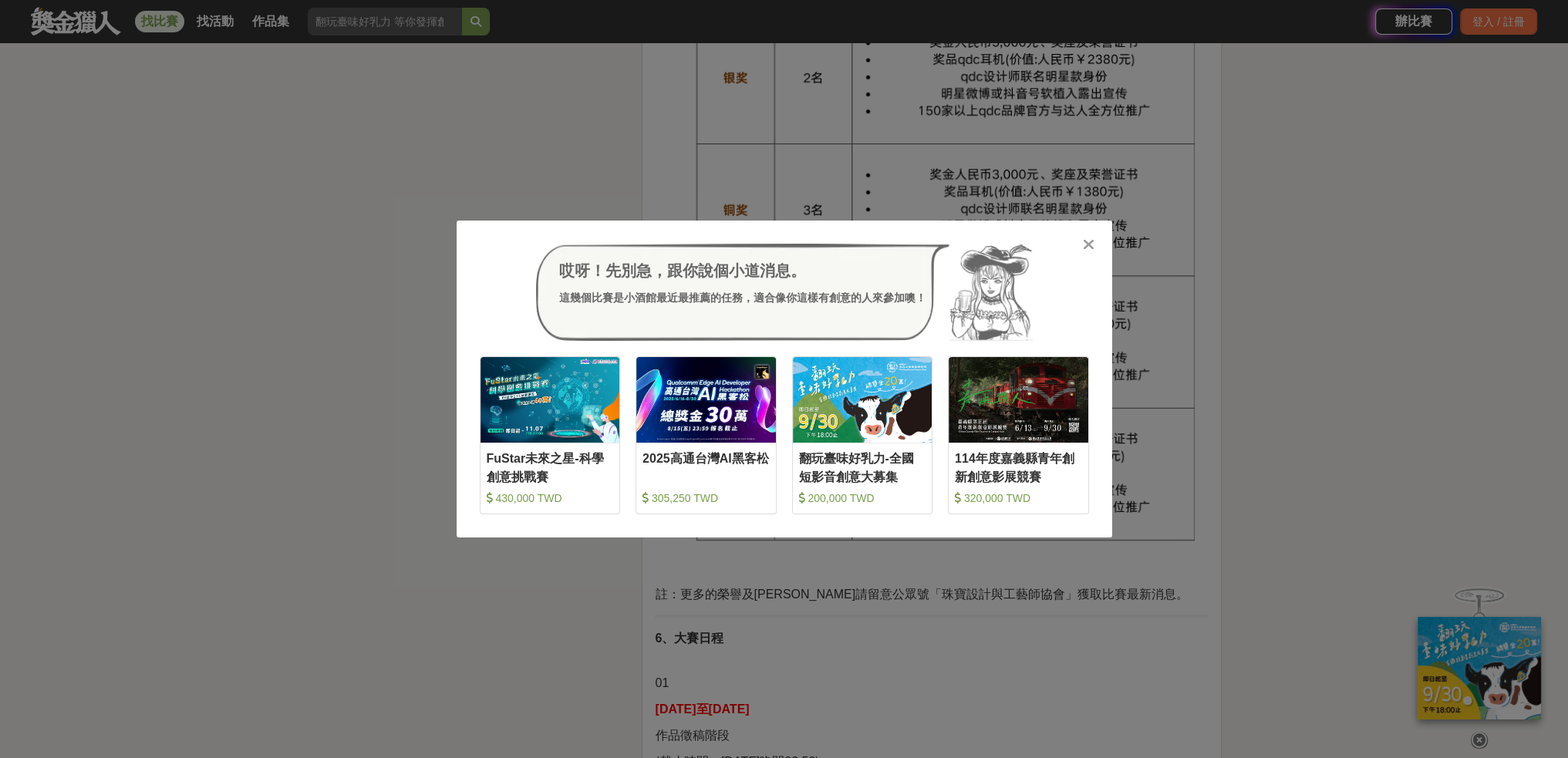
click at [395, 209] on div "哎呀！先別急，跟你說個小道消息。 這幾個比賽是小酒館最近最推薦的任務，適合像你這樣有創意的人來參加噢！ 收藏 FuStar未來之星-科學創意挑戰賽 430,0…" at bounding box center [784, 379] width 1568 height 758
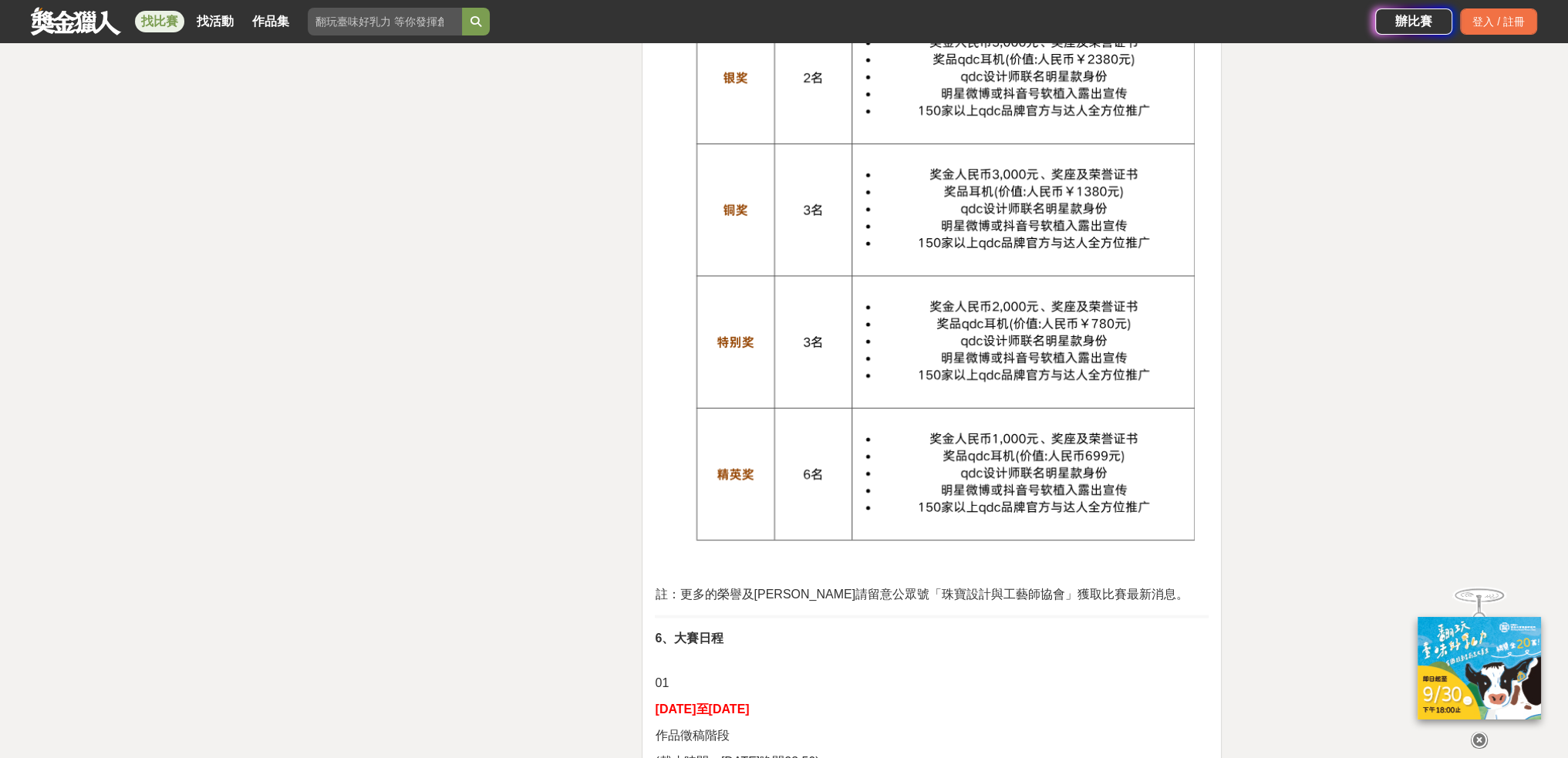
scroll to position [3470, 0]
